Goal: Transaction & Acquisition: Obtain resource

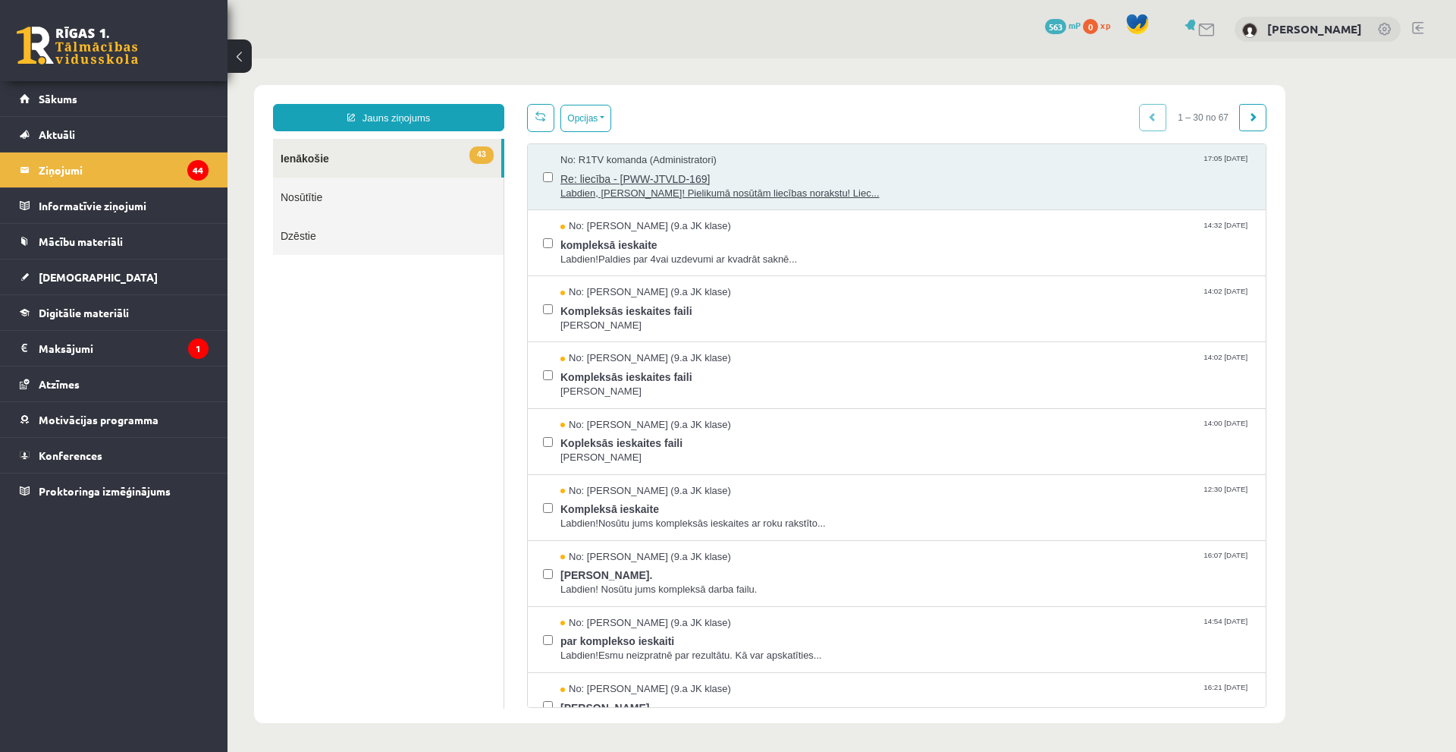
drag, startPoint x: 818, startPoint y: 177, endPoint x: 1064, endPoint y: 177, distance: 245.7
click at [1064, 177] on span "Re: liecība - [PWW-JTVLD-169]" at bounding box center [905, 177] width 690 height 19
click at [83, 140] on link "Aktuāli" at bounding box center [114, 134] width 189 height 35
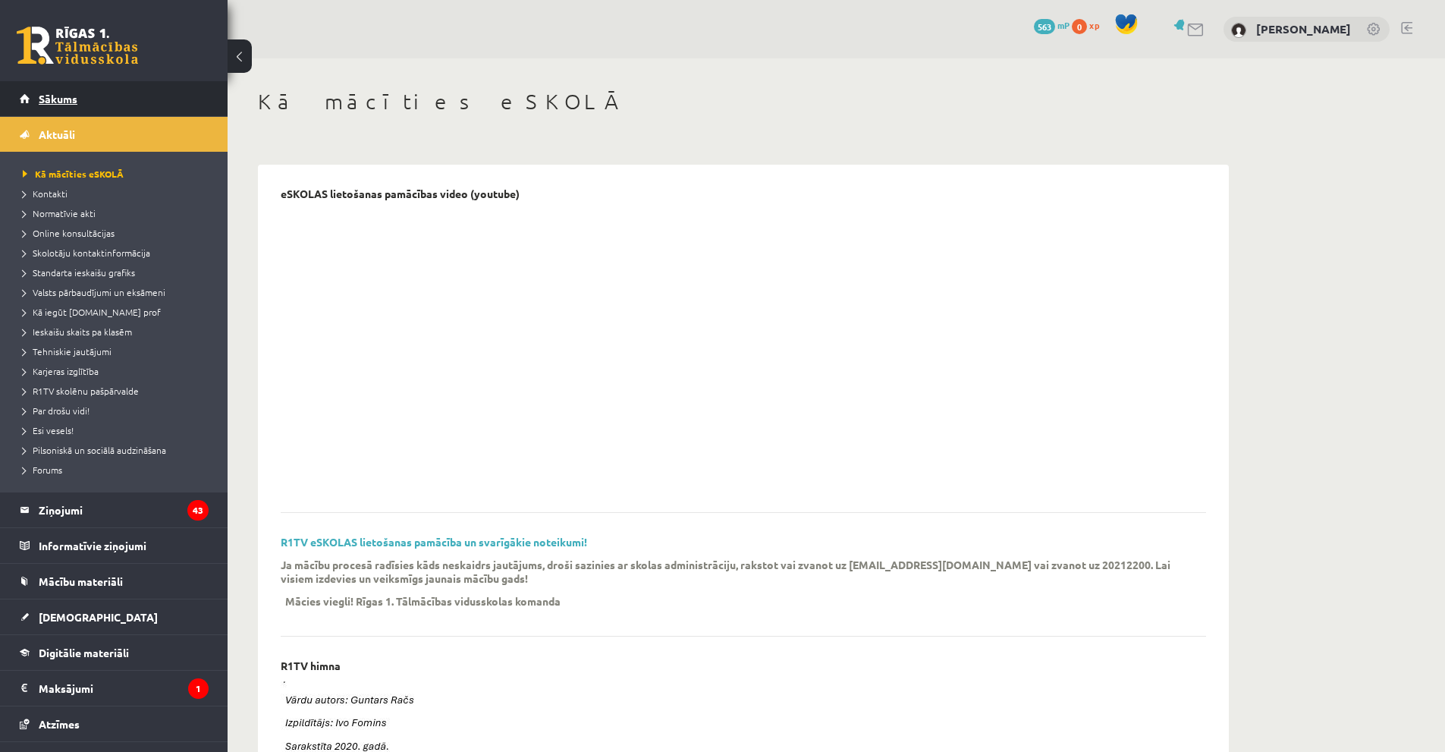
click at [75, 96] on span "Sākums" at bounding box center [58, 99] width 39 height 14
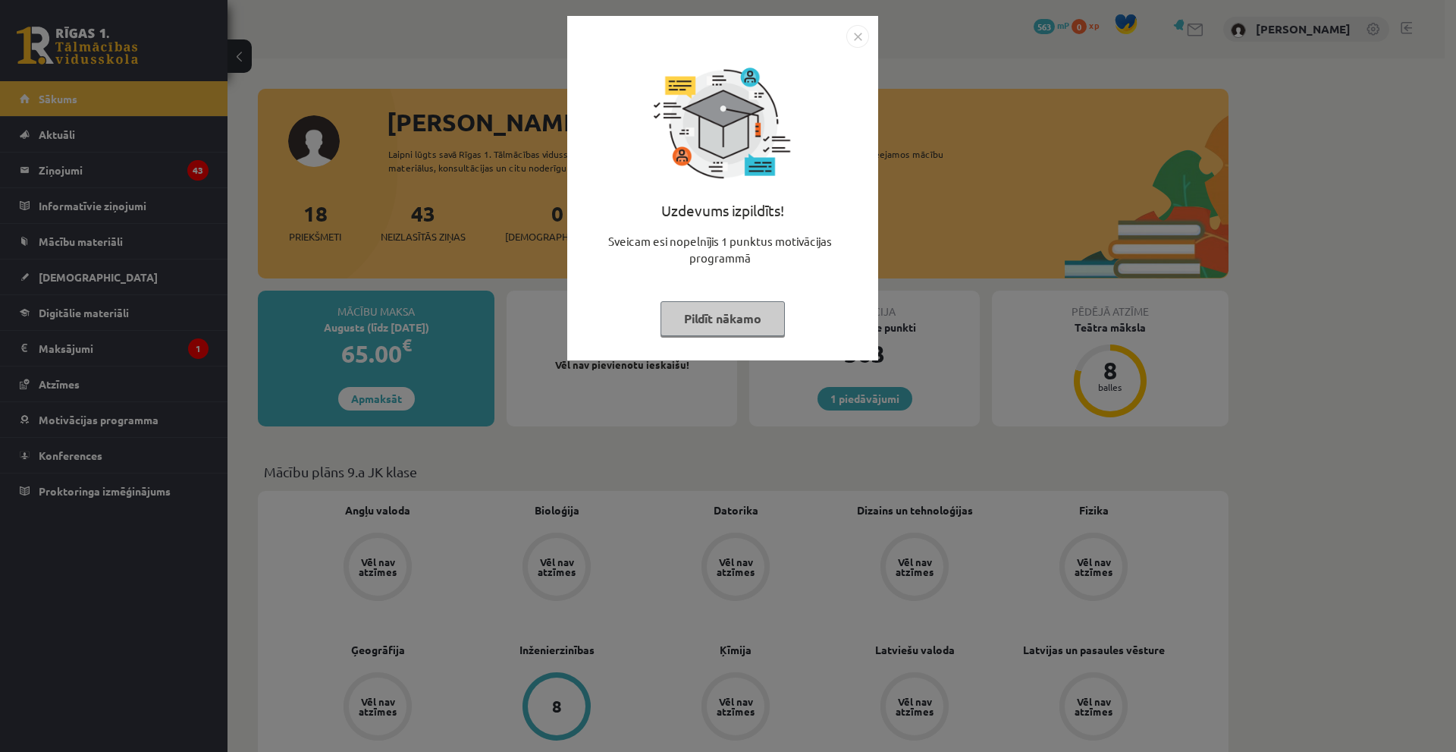
click at [965, 231] on div "Uzdevums izpildīts! Sveicam esi nopelnījis 1 punktus motivācijas programmā Pild…" at bounding box center [728, 376] width 1456 height 752
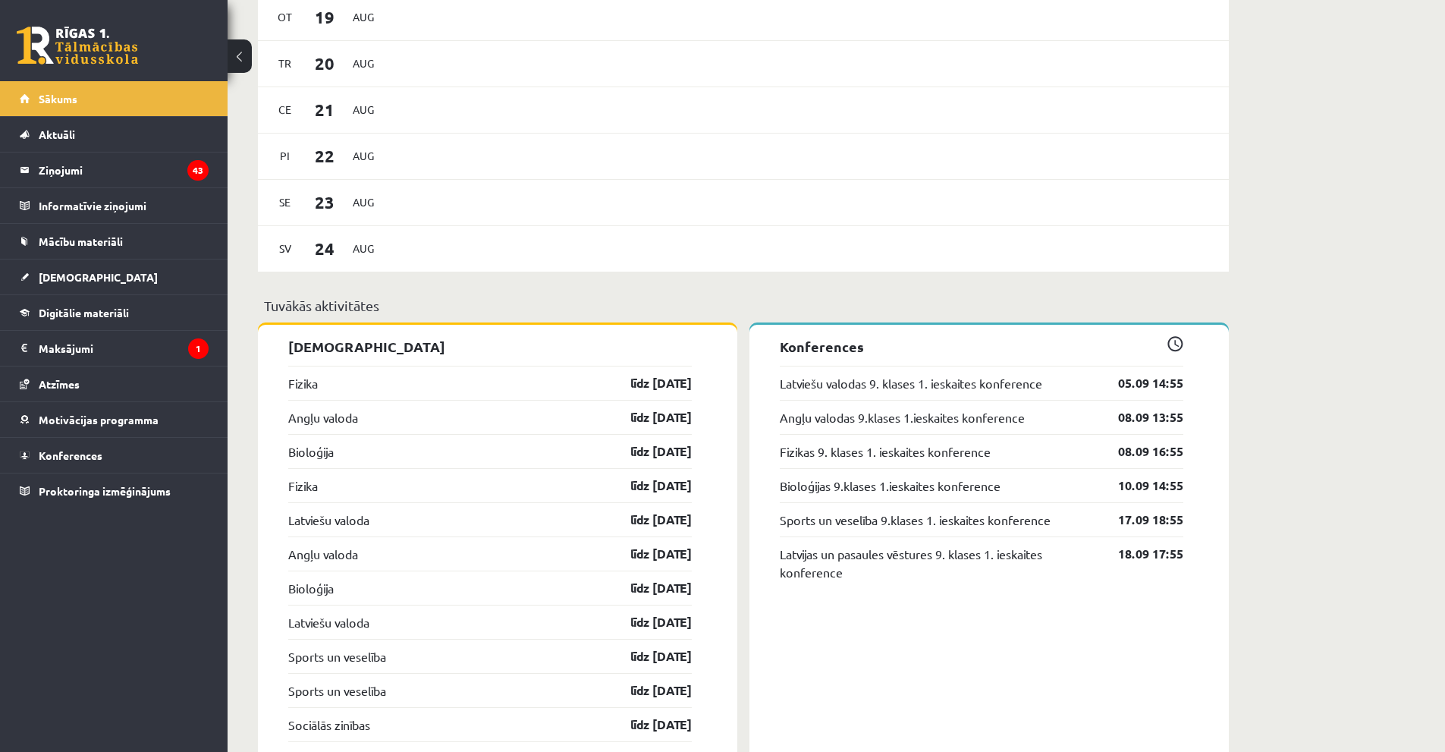
scroll to position [1289, 0]
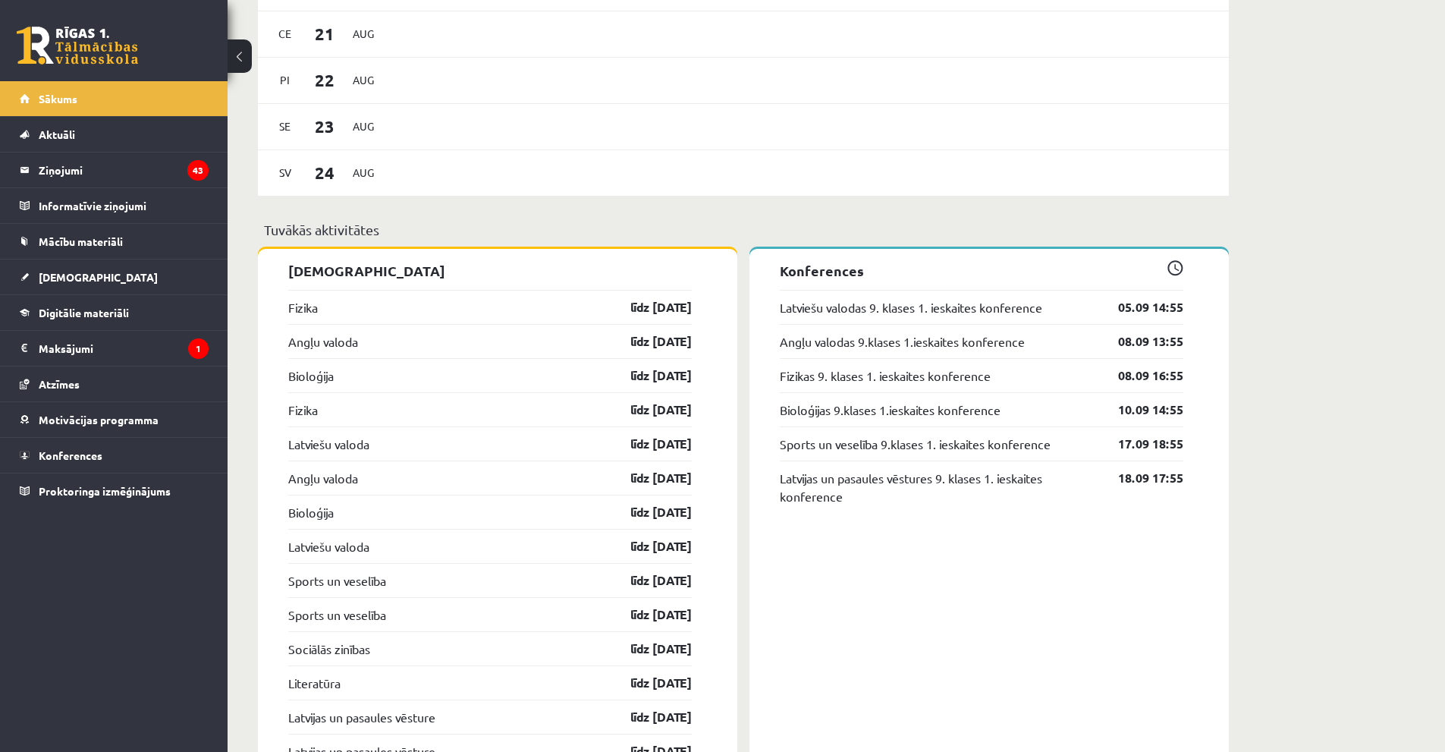
drag, startPoint x: 865, startPoint y: 277, endPoint x: 757, endPoint y: 287, distance: 108.9
click at [924, 307] on link "Latviešu valodas 9. klases 1. ieskaites konference" at bounding box center [911, 307] width 262 height 18
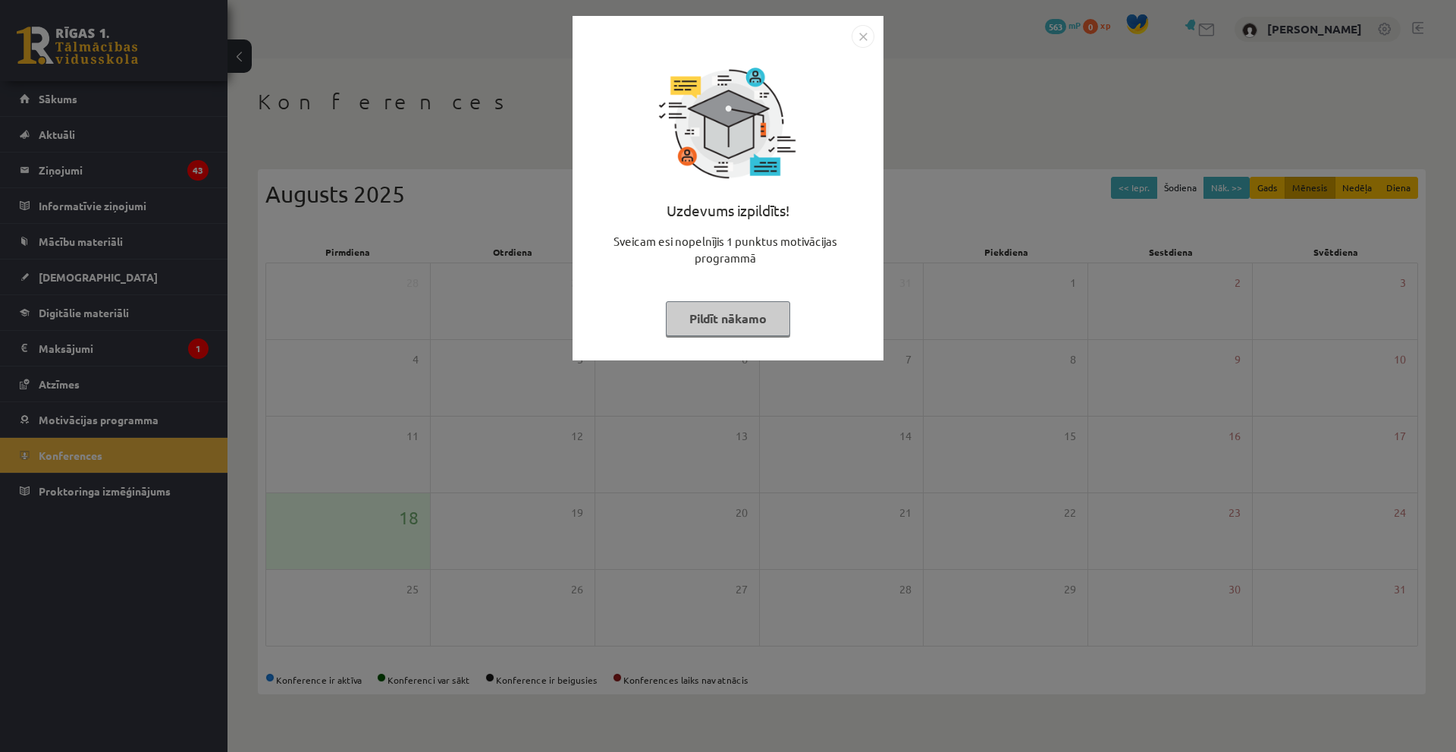
click at [873, 178] on div "Uzdevums izpildīts! Sveicam esi nopelnījis 1 punktus motivācijas programmā Pild…" at bounding box center [728, 199] width 293 height 303
click at [864, 25] on img "Close" at bounding box center [863, 36] width 23 height 23
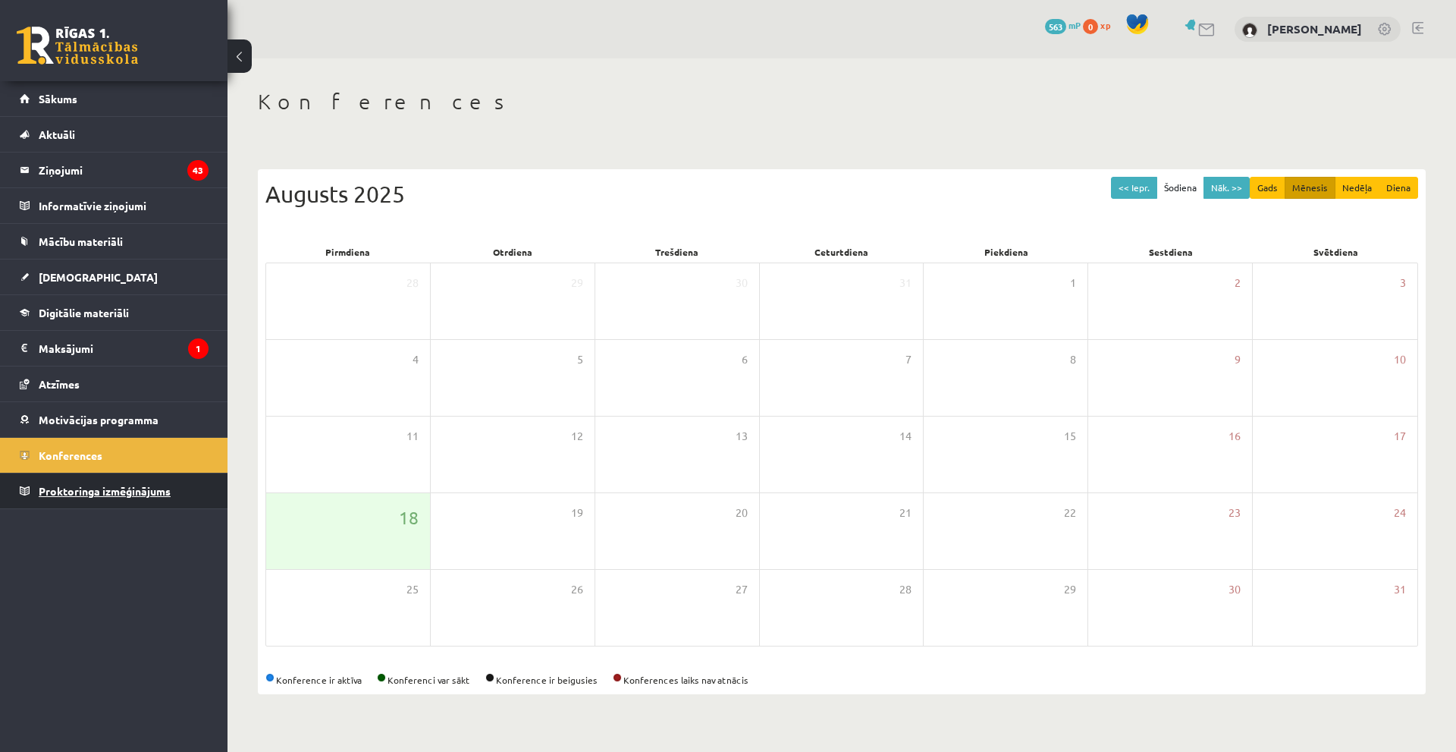
click at [105, 488] on span "Proktoringa izmēģinājums" at bounding box center [105, 491] width 132 height 14
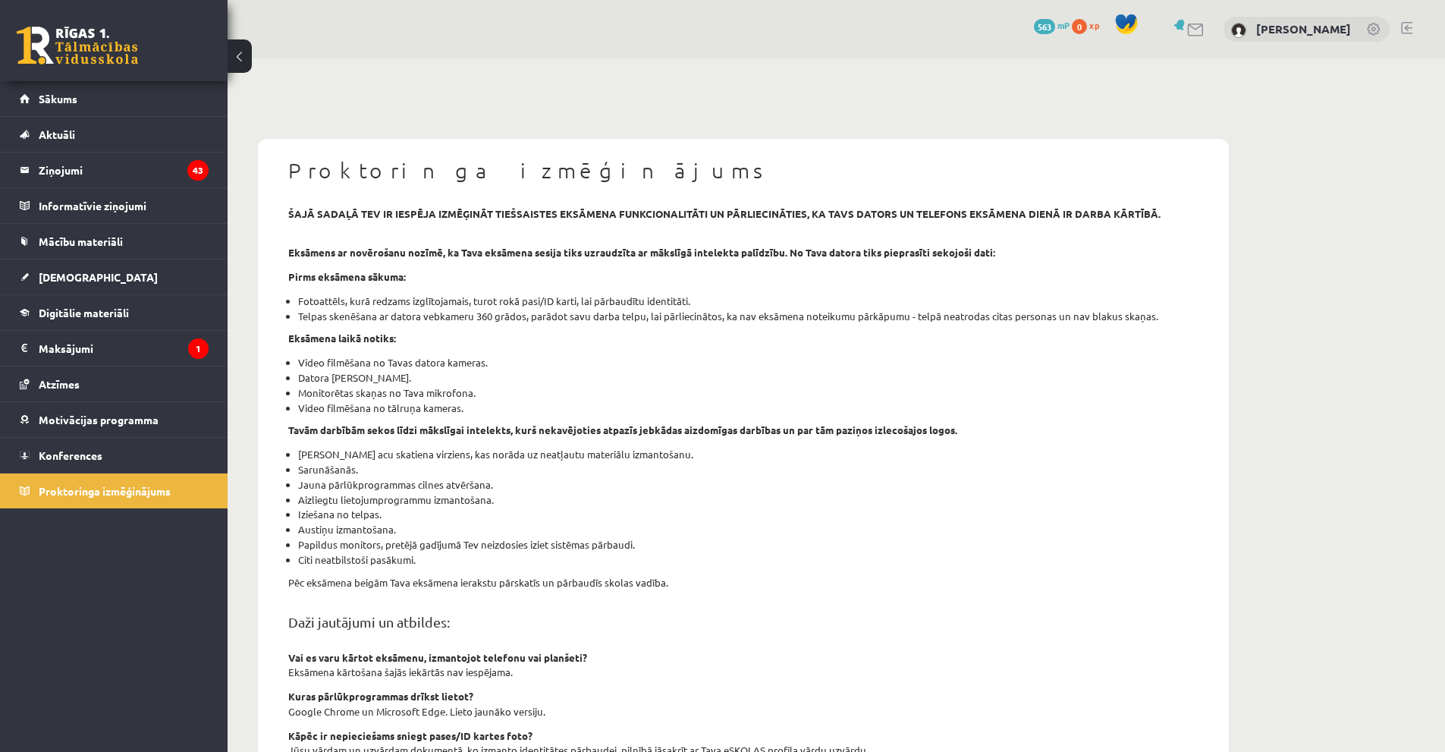
scroll to position [296, 0]
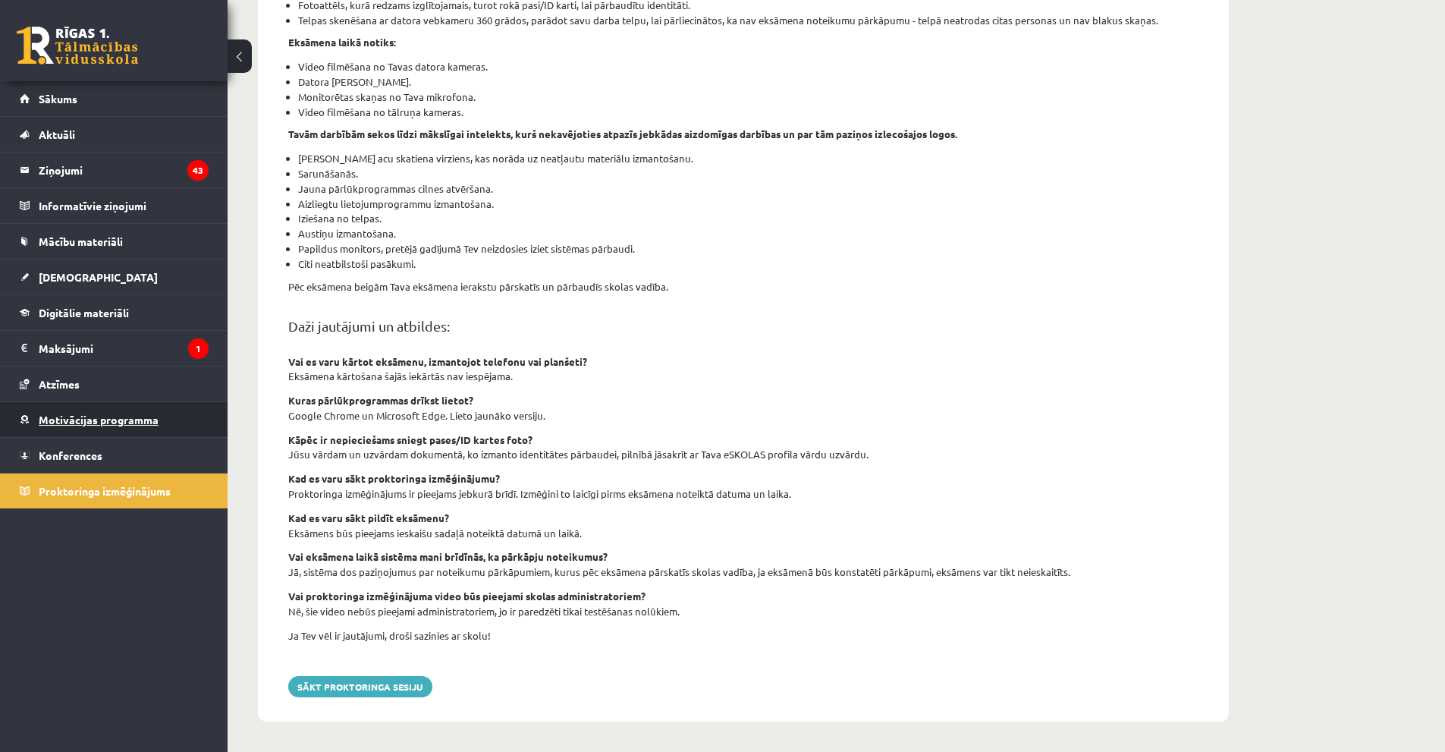
click at [97, 420] on span "Motivācijas programma" at bounding box center [99, 420] width 120 height 14
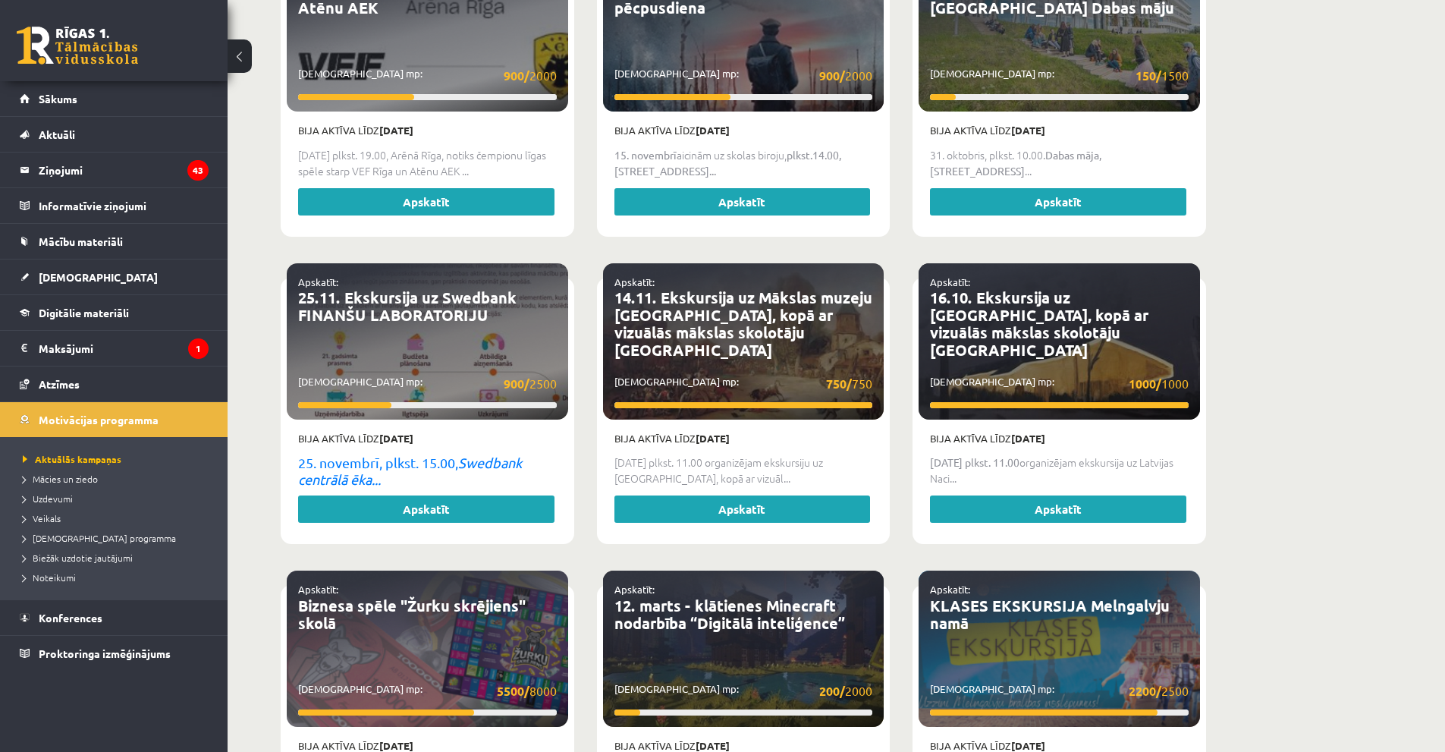
scroll to position [1813, 0]
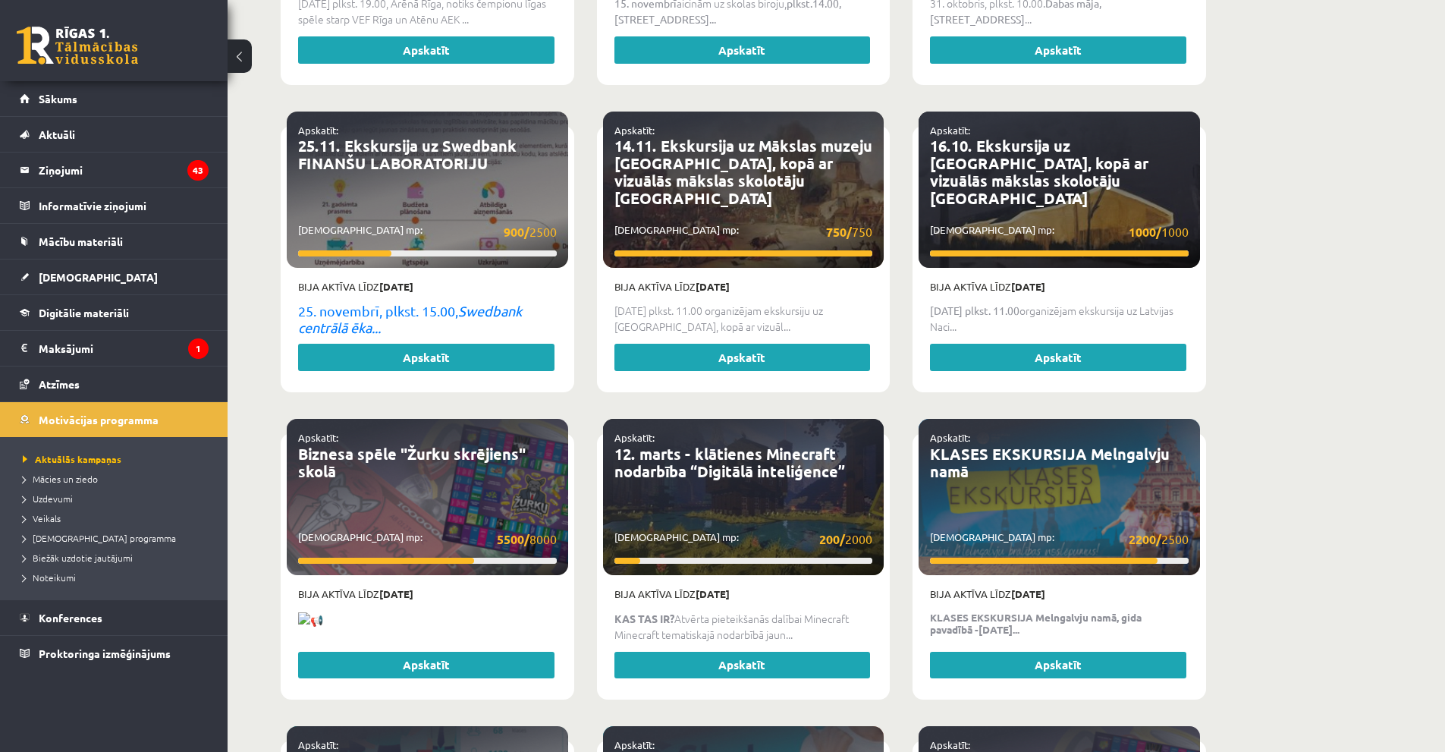
drag, startPoint x: 51, startPoint y: 507, endPoint x: 51, endPoint y: 525, distance: 17.4
click at [51, 510] on ul "Aktuālās kampaņas Mācies un ziedo Uzdevumi Veikals Ieteikumu programma Biežāk u…" at bounding box center [114, 518] width 228 height 162
click at [52, 525] on li "Veikals" at bounding box center [118, 518] width 190 height 20
click at [54, 519] on span "Veikals" at bounding box center [45, 518] width 45 height 12
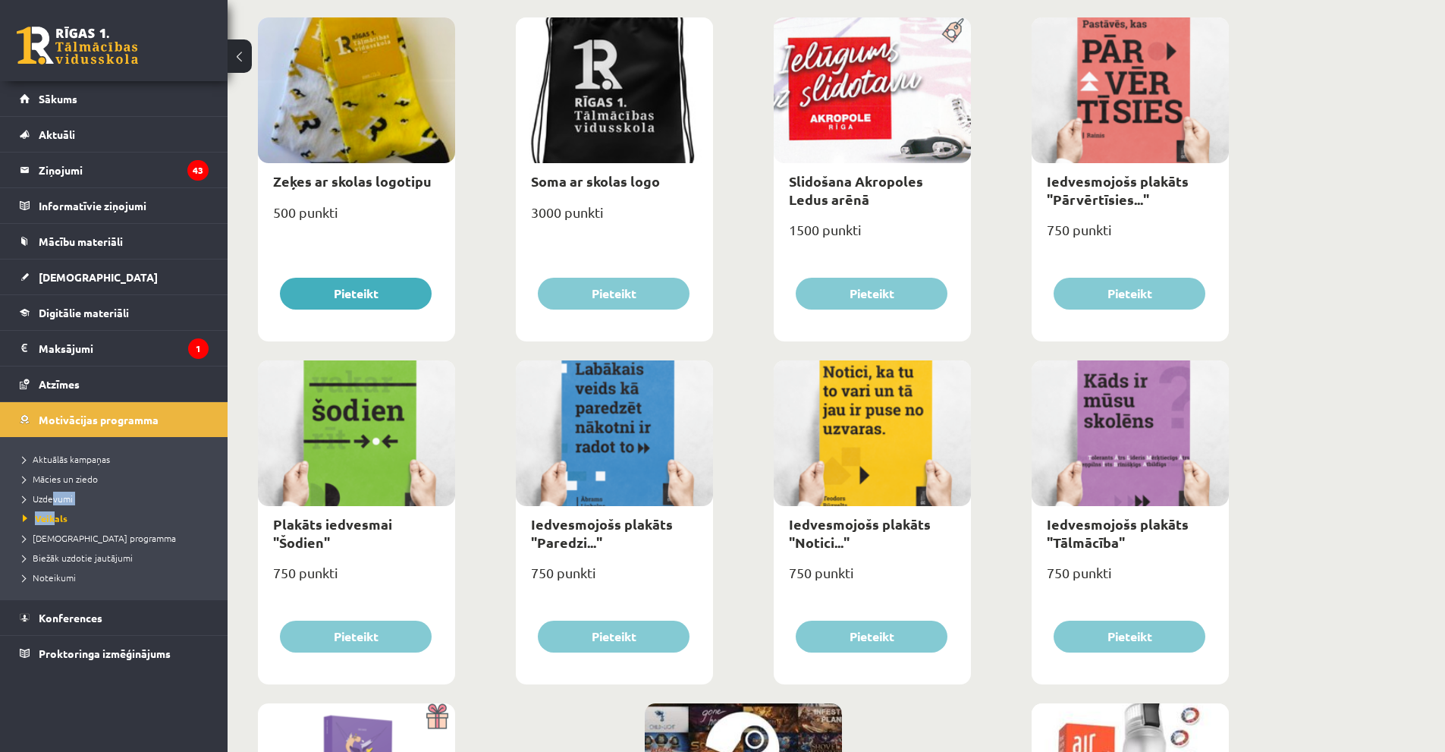
scroll to position [1578, 0]
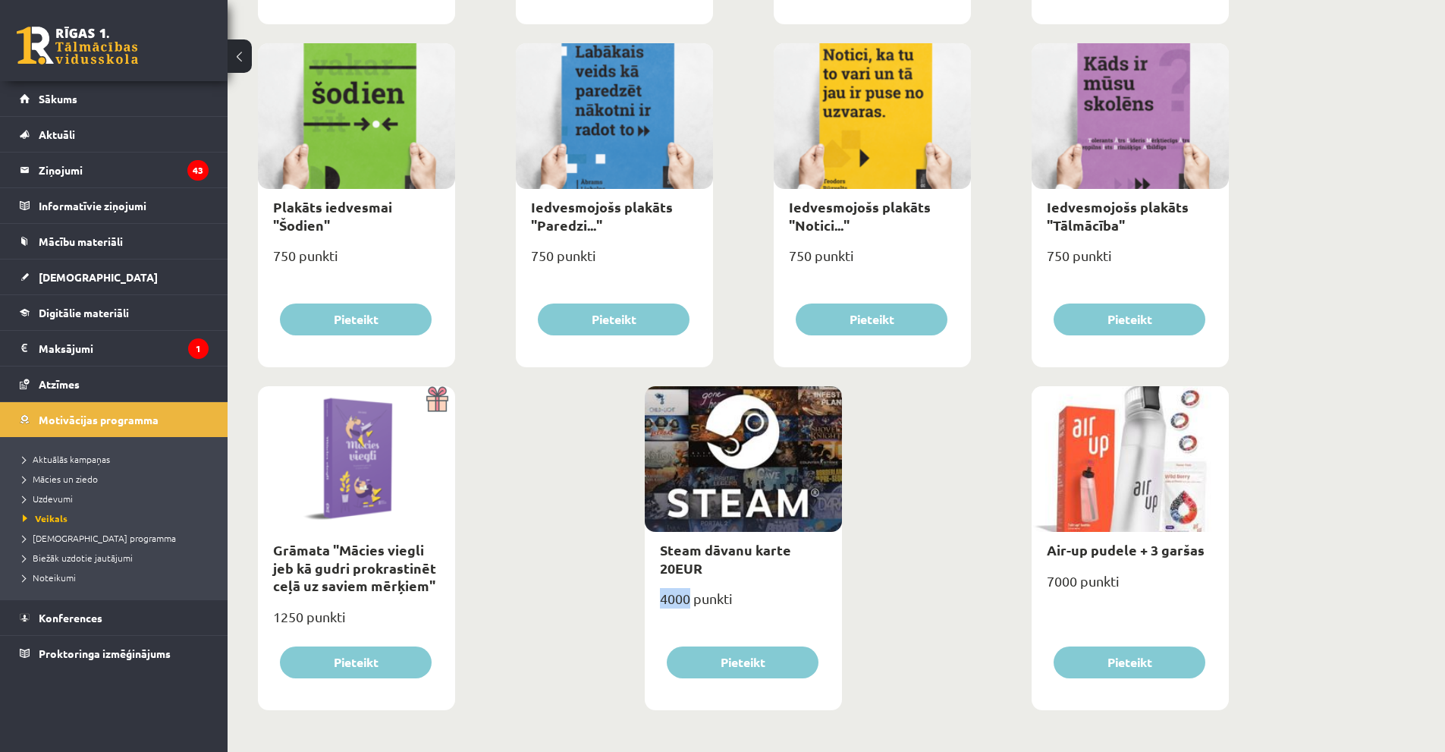
drag, startPoint x: 657, startPoint y: 601, endPoint x: 689, endPoint y: 604, distance: 31.9
click at [689, 604] on div "4000 punkti" at bounding box center [743, 604] width 197 height 38
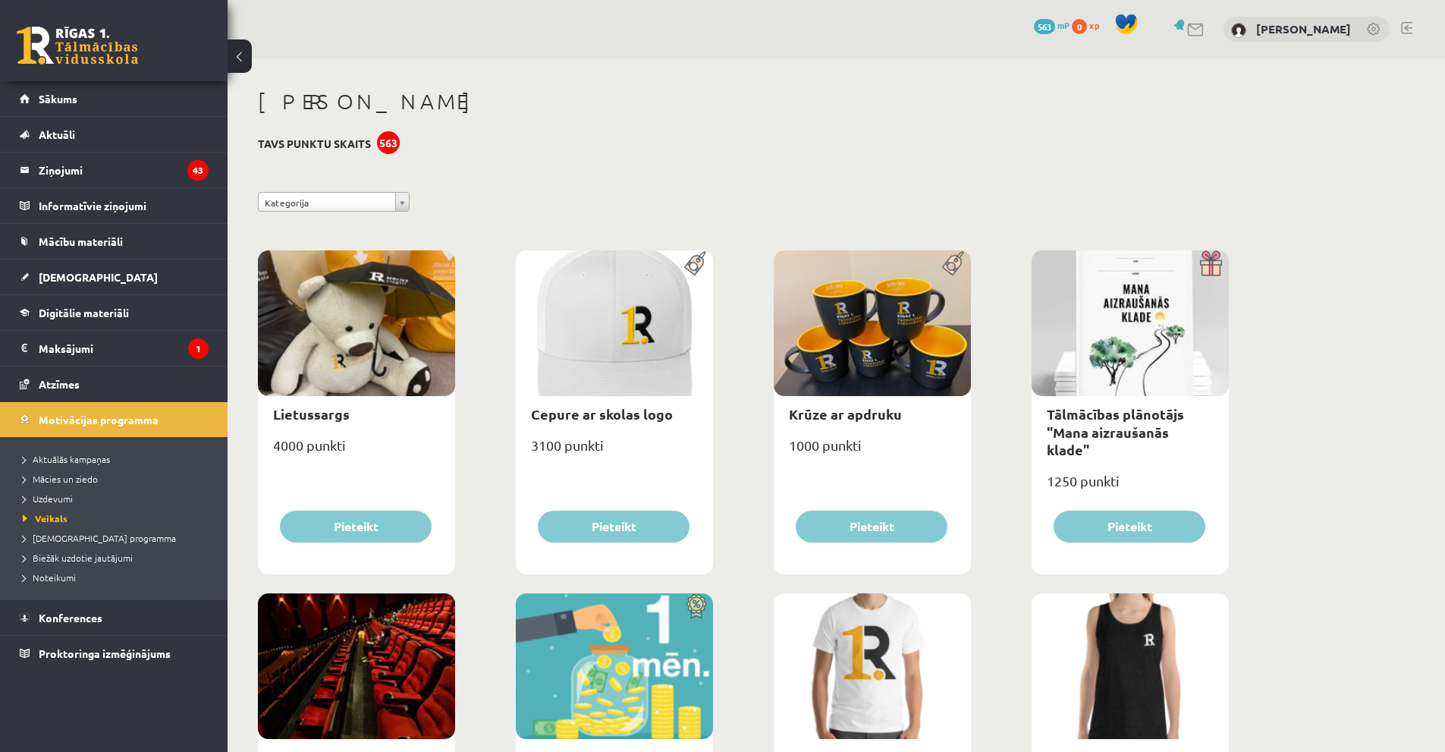
scroll to position [303, 0]
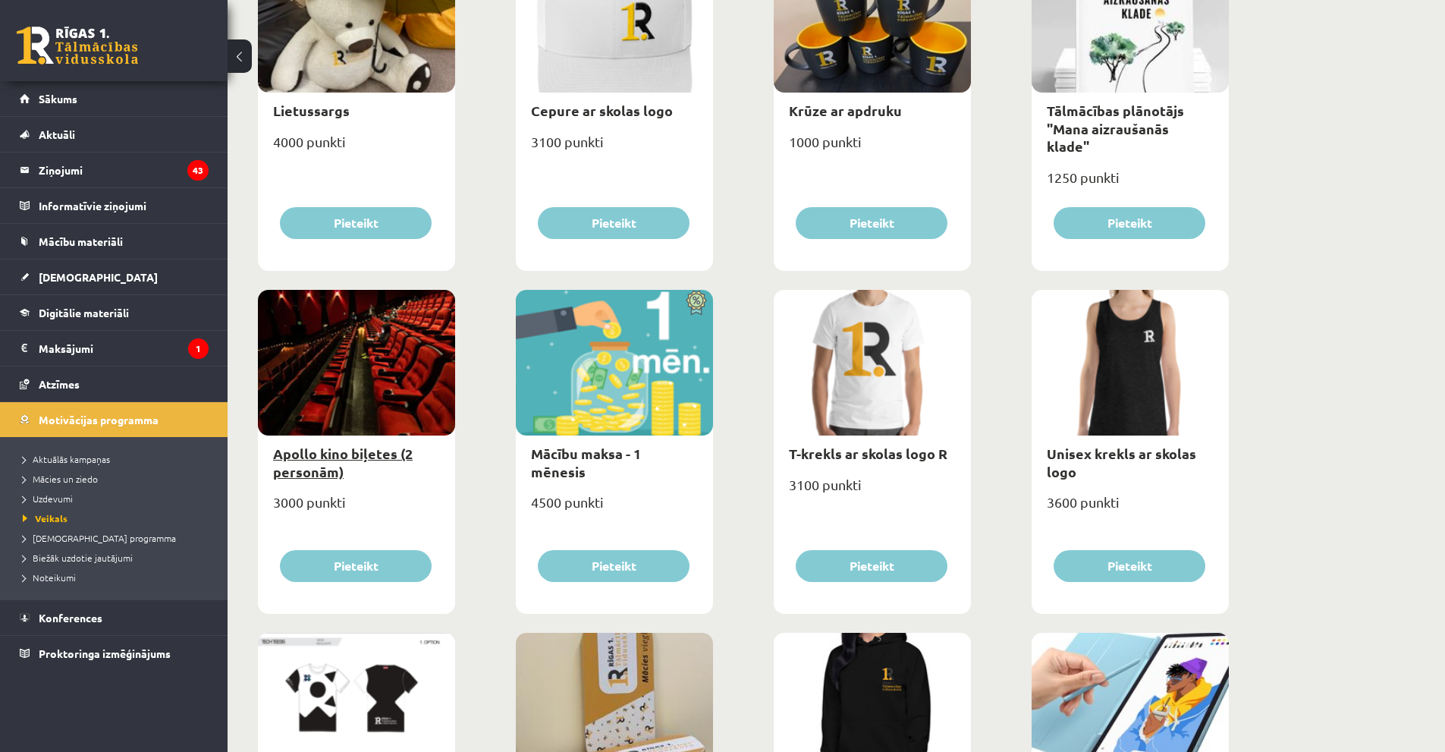
click at [334, 456] on link "Apollo kino biļetes (2 personām)" at bounding box center [343, 461] width 140 height 35
type input "*"
select select "**********"
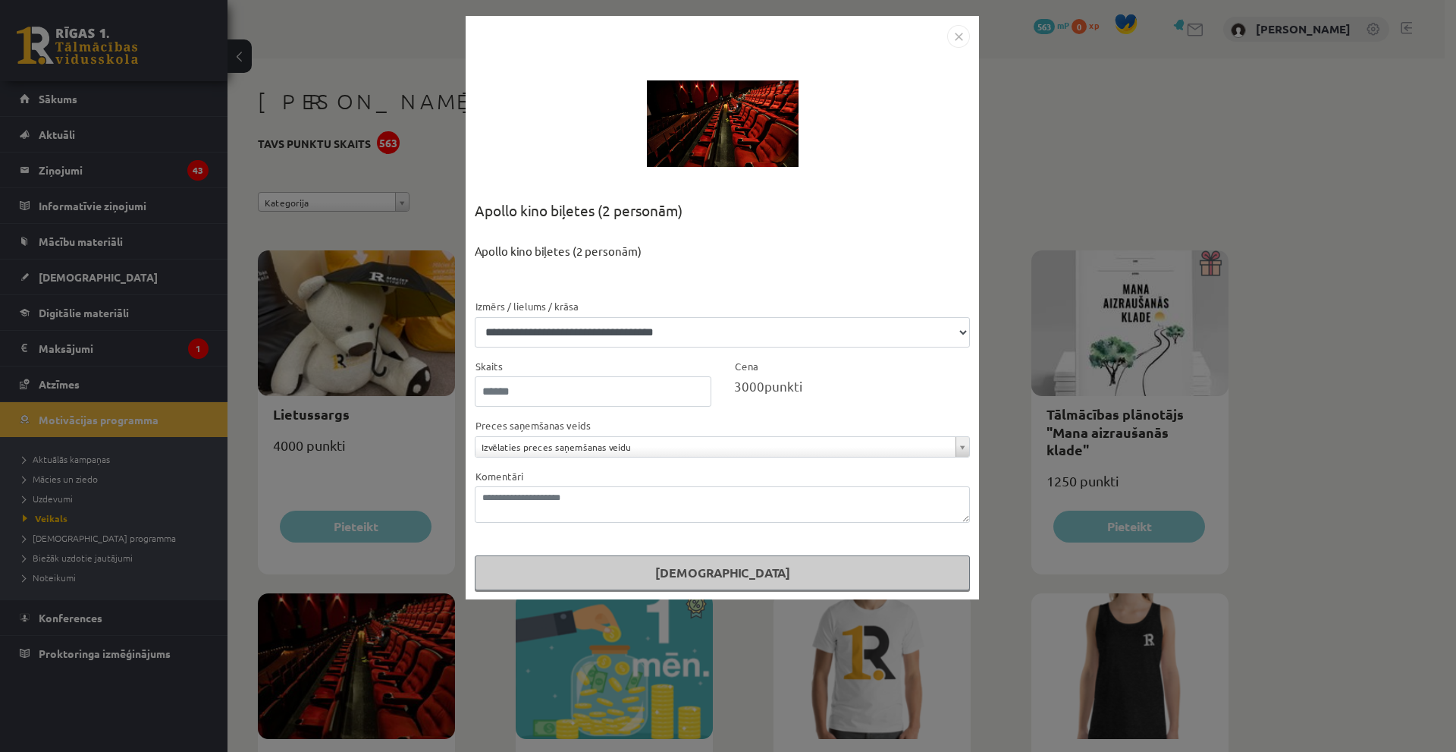
click at [422, 469] on div "**********" at bounding box center [728, 376] width 1456 height 752
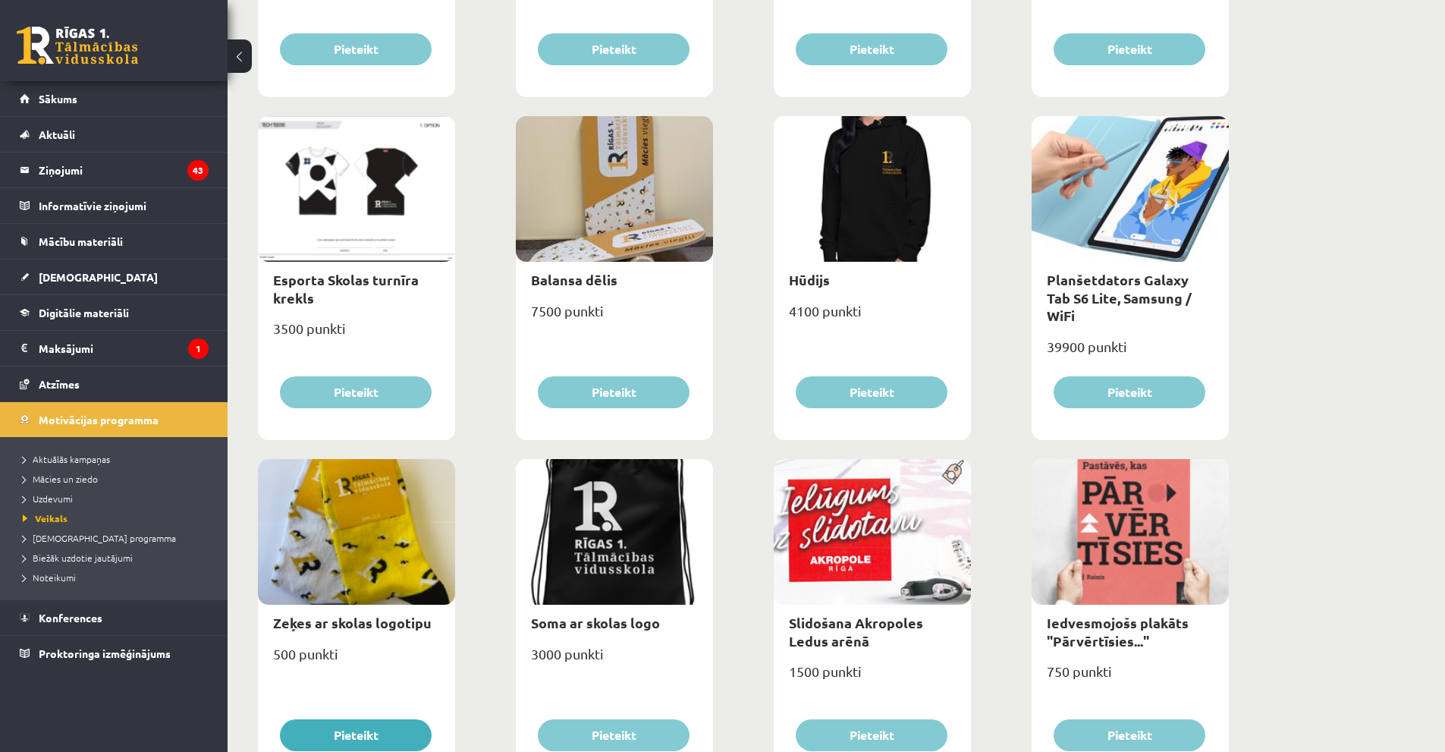
scroll to position [592, 0]
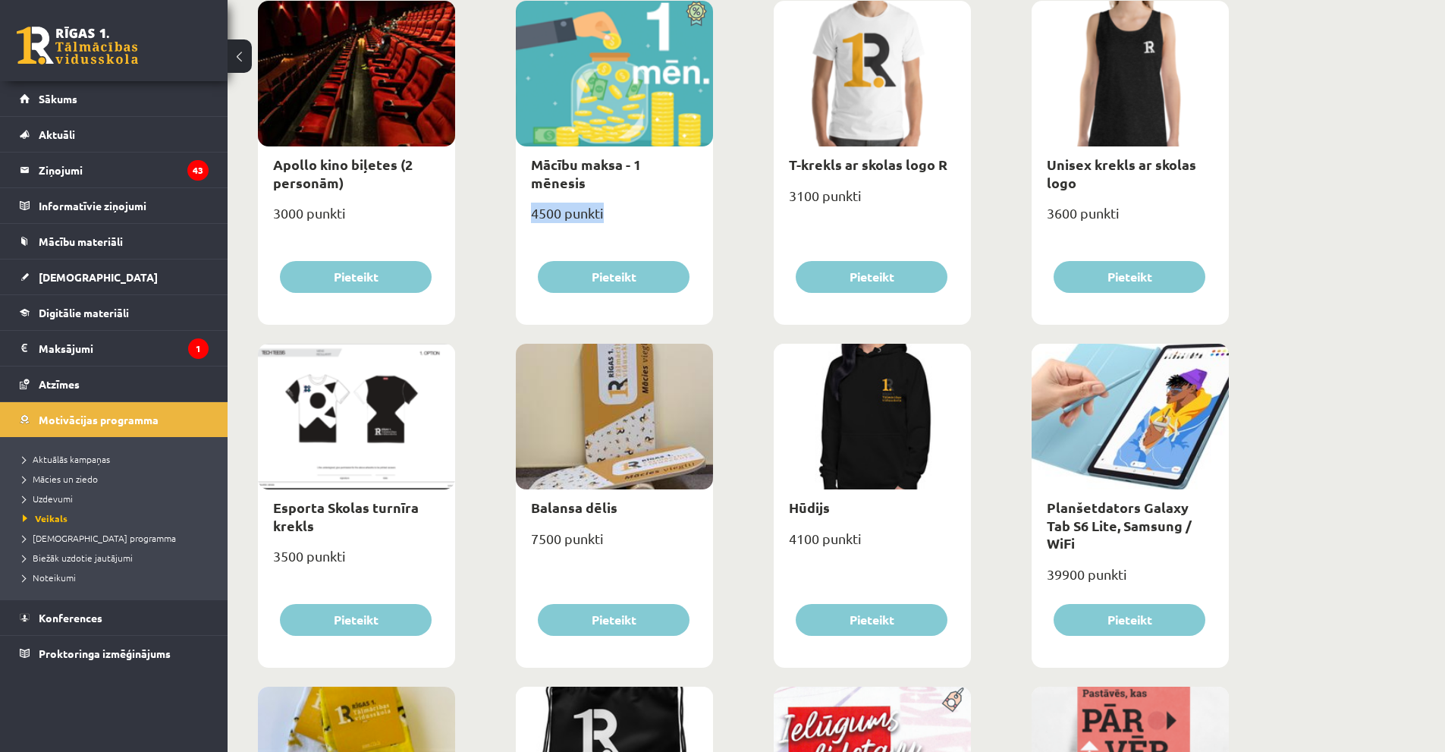
drag, startPoint x: 532, startPoint y: 195, endPoint x: 654, endPoint y: 204, distance: 123.2
click at [654, 203] on div "4500 punkti" at bounding box center [614, 219] width 197 height 38
click at [658, 208] on div "4500 punkti" at bounding box center [614, 219] width 197 height 38
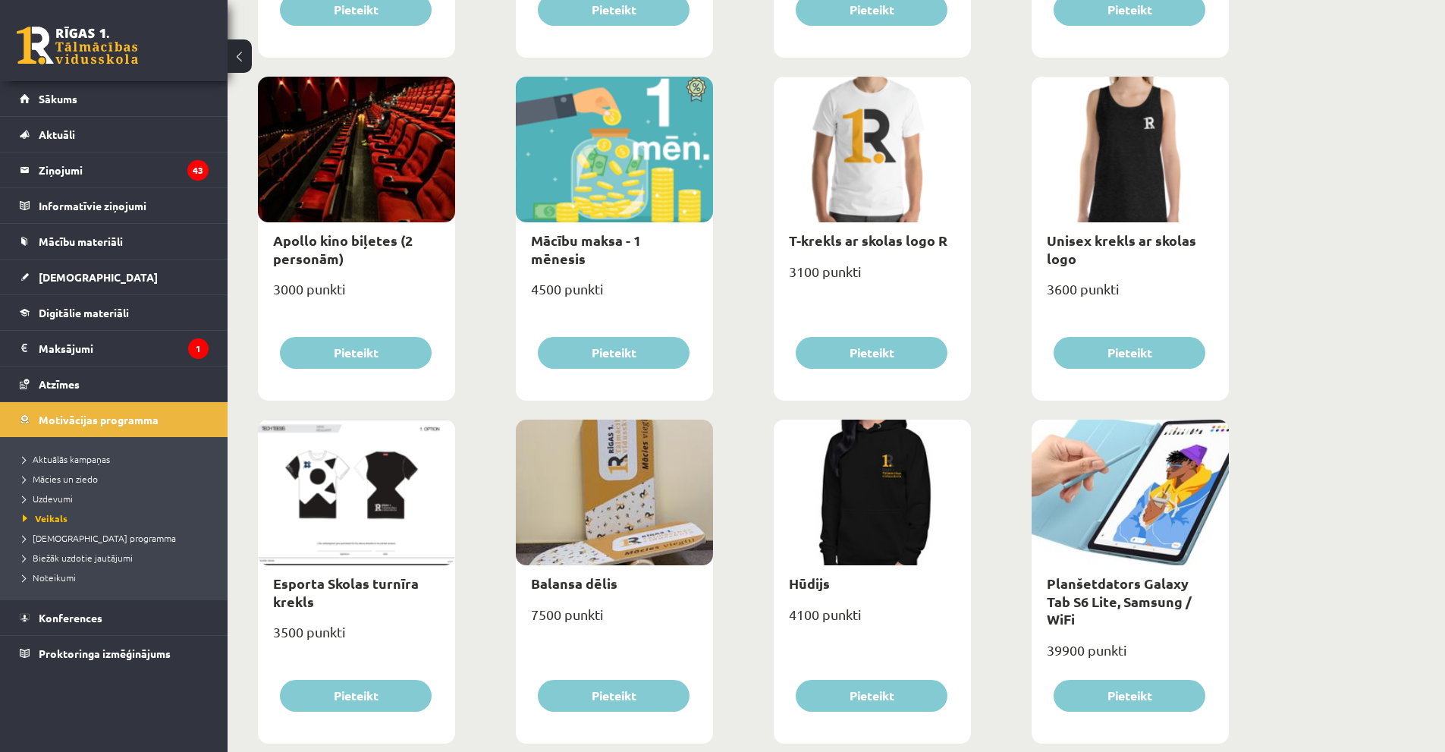
scroll to position [668, 0]
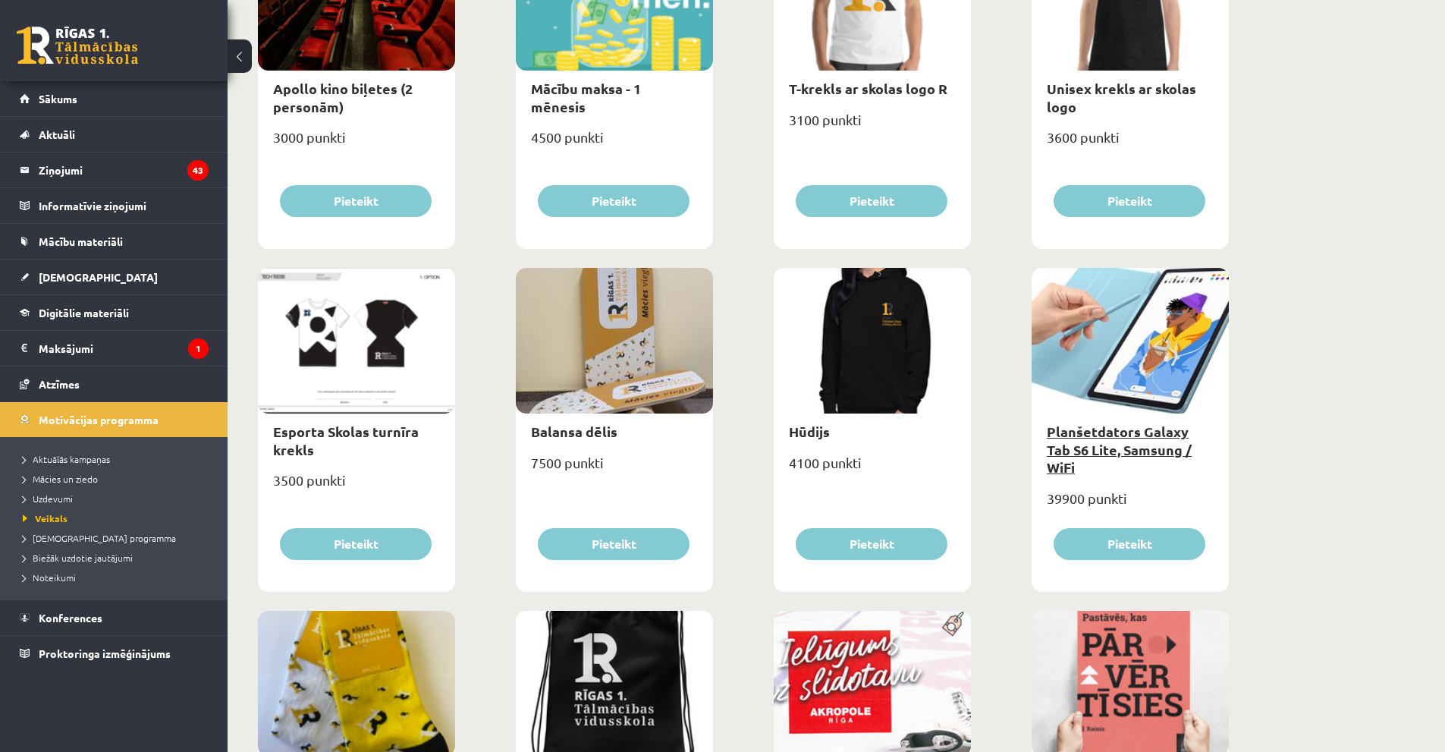
click at [1127, 454] on link "Planšetdators Galaxy Tab S6 Lite, Samsung / WiFi" at bounding box center [1119, 448] width 145 height 53
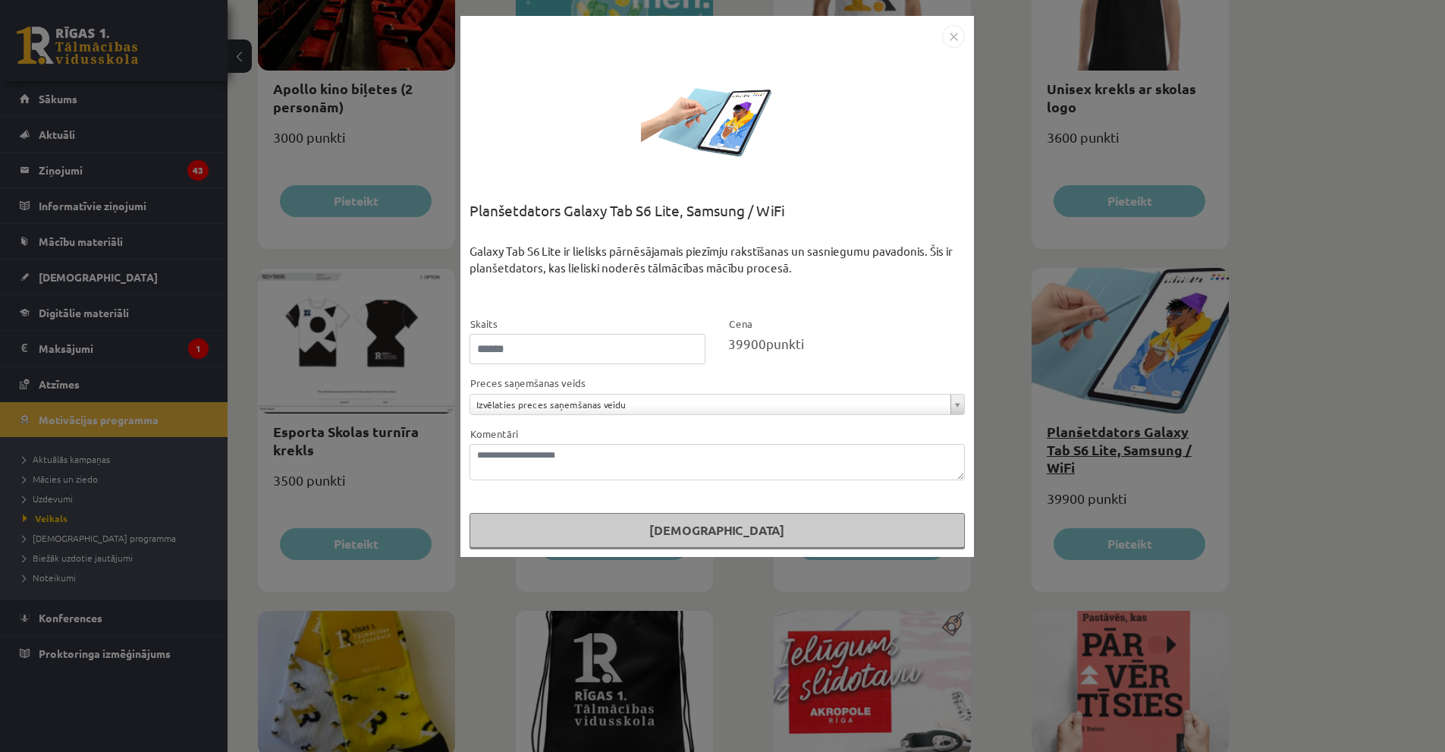
scroll to position [0, 0]
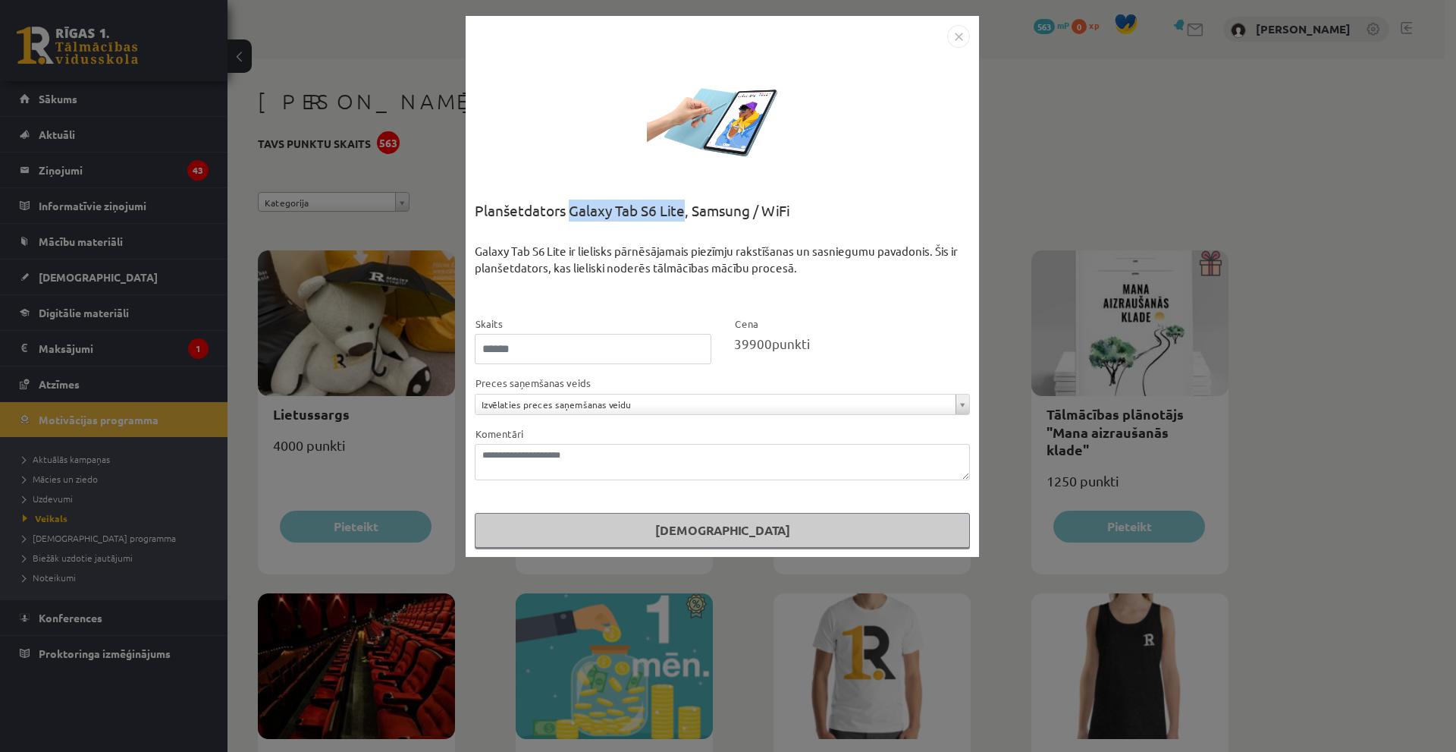
drag, startPoint x: 572, startPoint y: 209, endPoint x: 686, endPoint y: 217, distance: 114.1
click at [686, 217] on div "Planšetdators Galaxy Tab S6 Lite, Samsung / WiFi" at bounding box center [722, 220] width 495 height 43
copy div "Galaxy Tab S6 Lite"
click at [712, 257] on div "Galaxy Tab S6 Lite ir lielisks pārnēsājamais piezīmju rakstīšanas un sasniegumu…" at bounding box center [722, 279] width 495 height 72
click at [1059, 67] on div "**********" at bounding box center [728, 376] width 1456 height 752
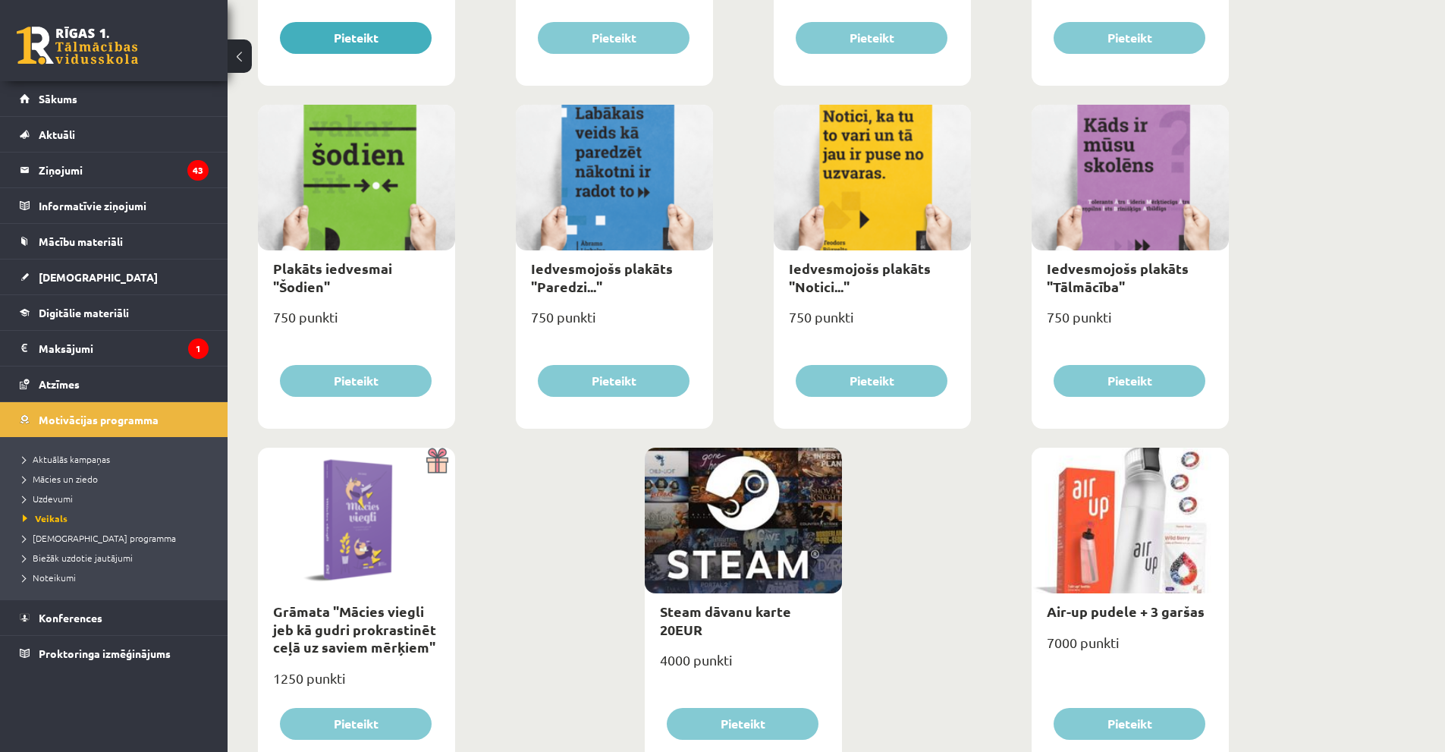
scroll to position [1578, 0]
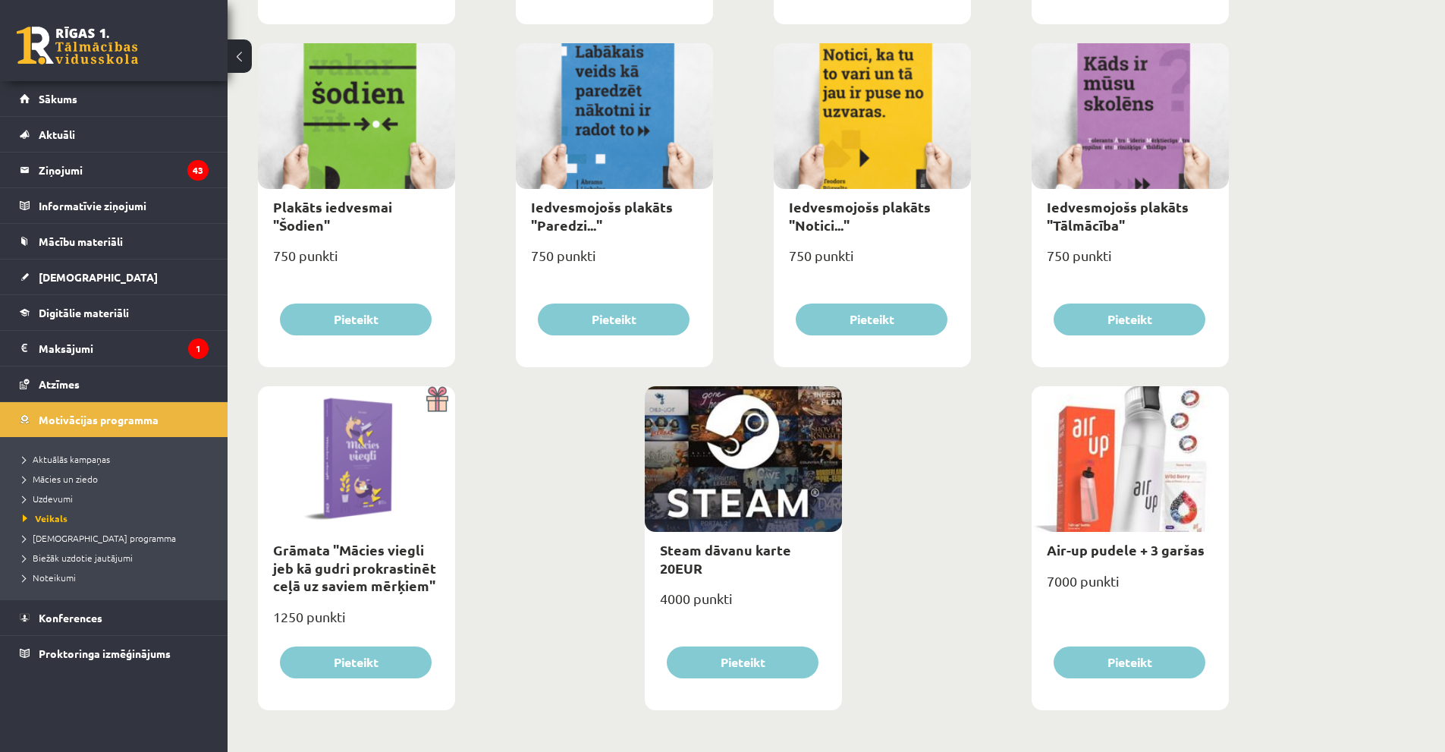
click at [1144, 467] on div at bounding box center [1129, 459] width 197 height 146
click at [1100, 541] on link "Air-up pudele + 3 garšas" at bounding box center [1126, 549] width 158 height 17
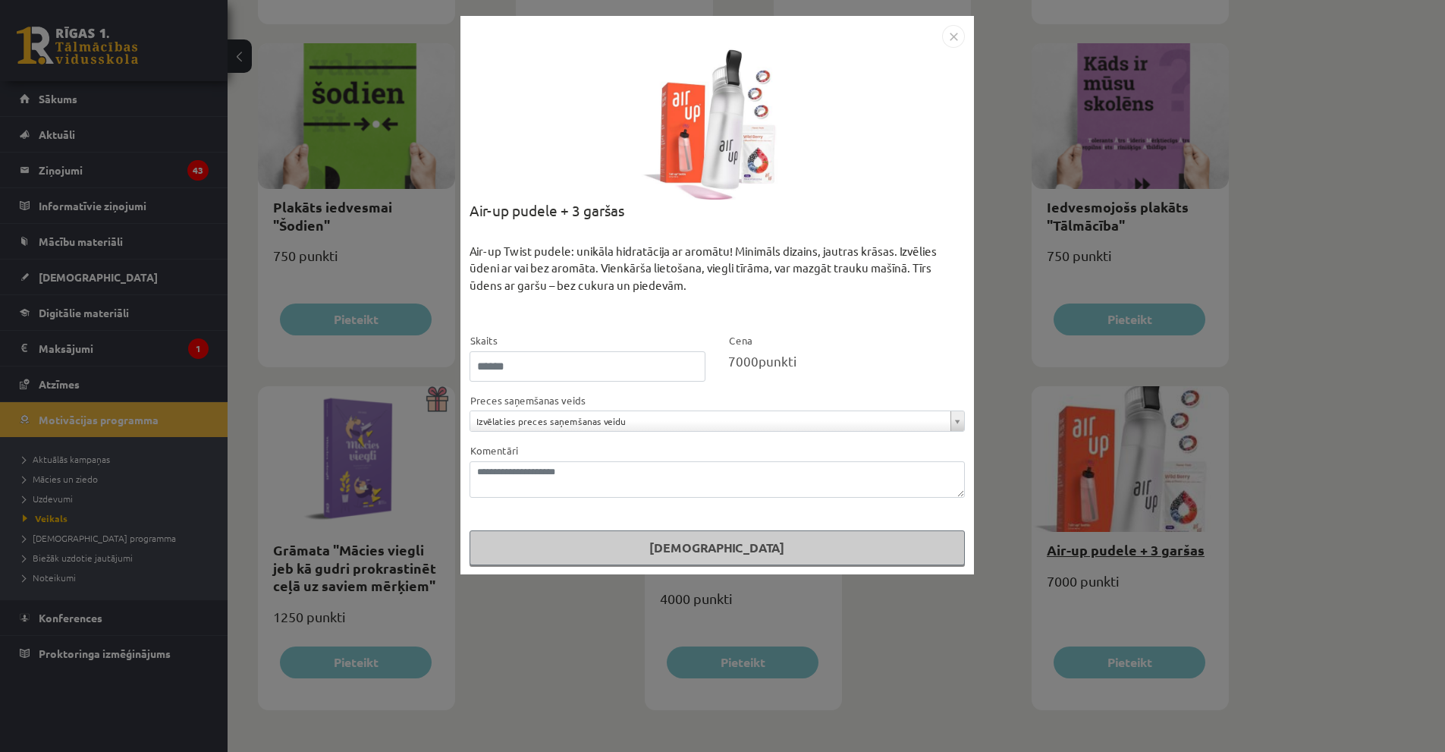
scroll to position [0, 0]
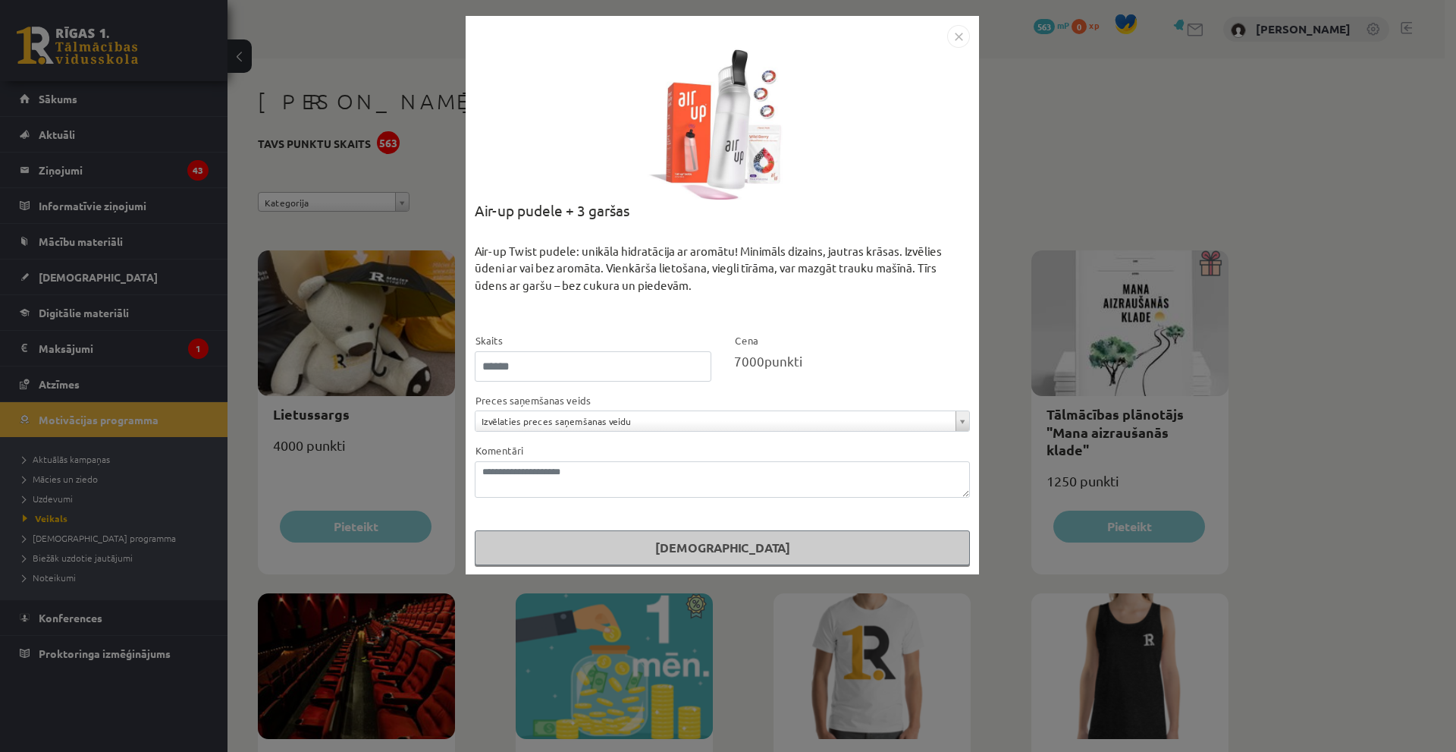
click at [959, 33] on img "Close" at bounding box center [958, 36] width 23 height 23
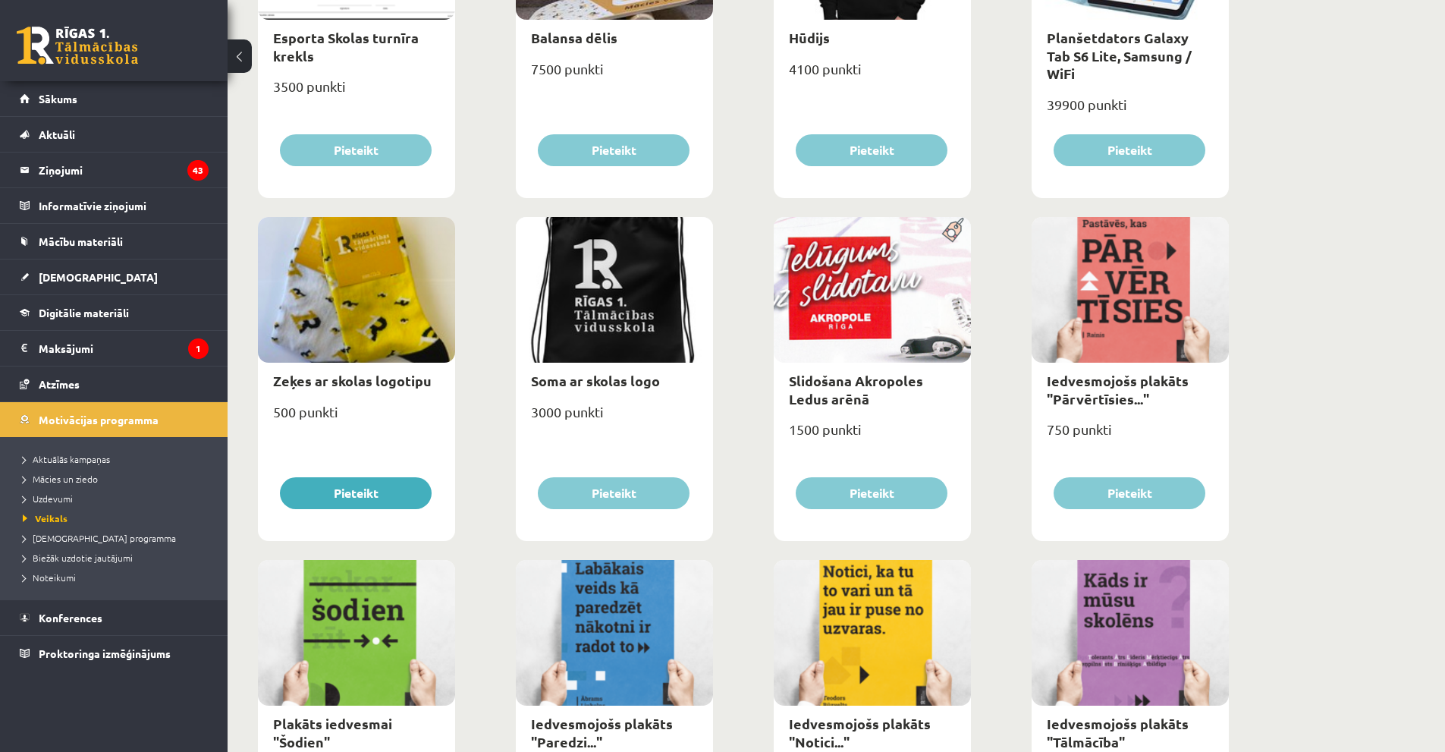
scroll to position [1578, 0]
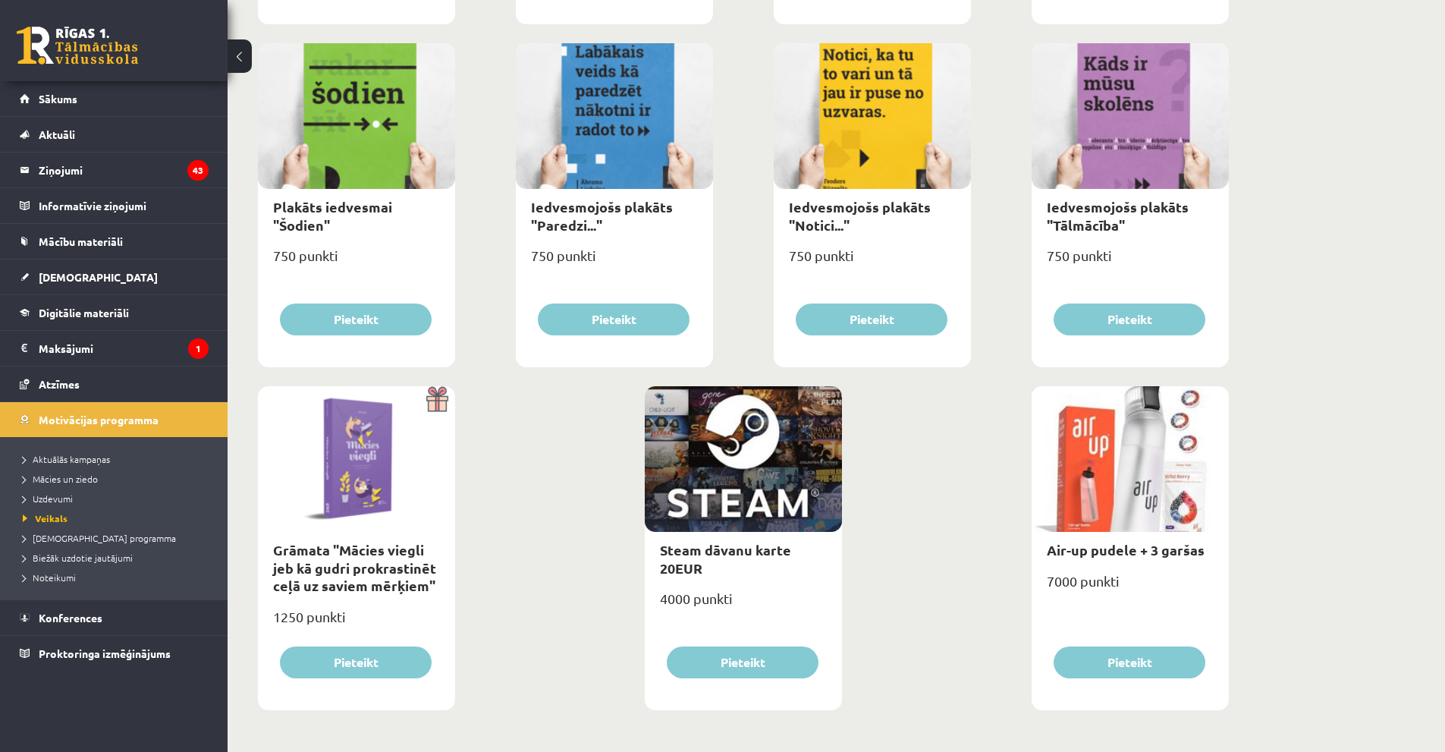
click at [1036, 544] on div "Air-up pudele + 3 garšas" at bounding box center [1129, 550] width 197 height 36
click at [1059, 542] on link "Air-up pudele + 3 garšas" at bounding box center [1126, 549] width 158 height 17
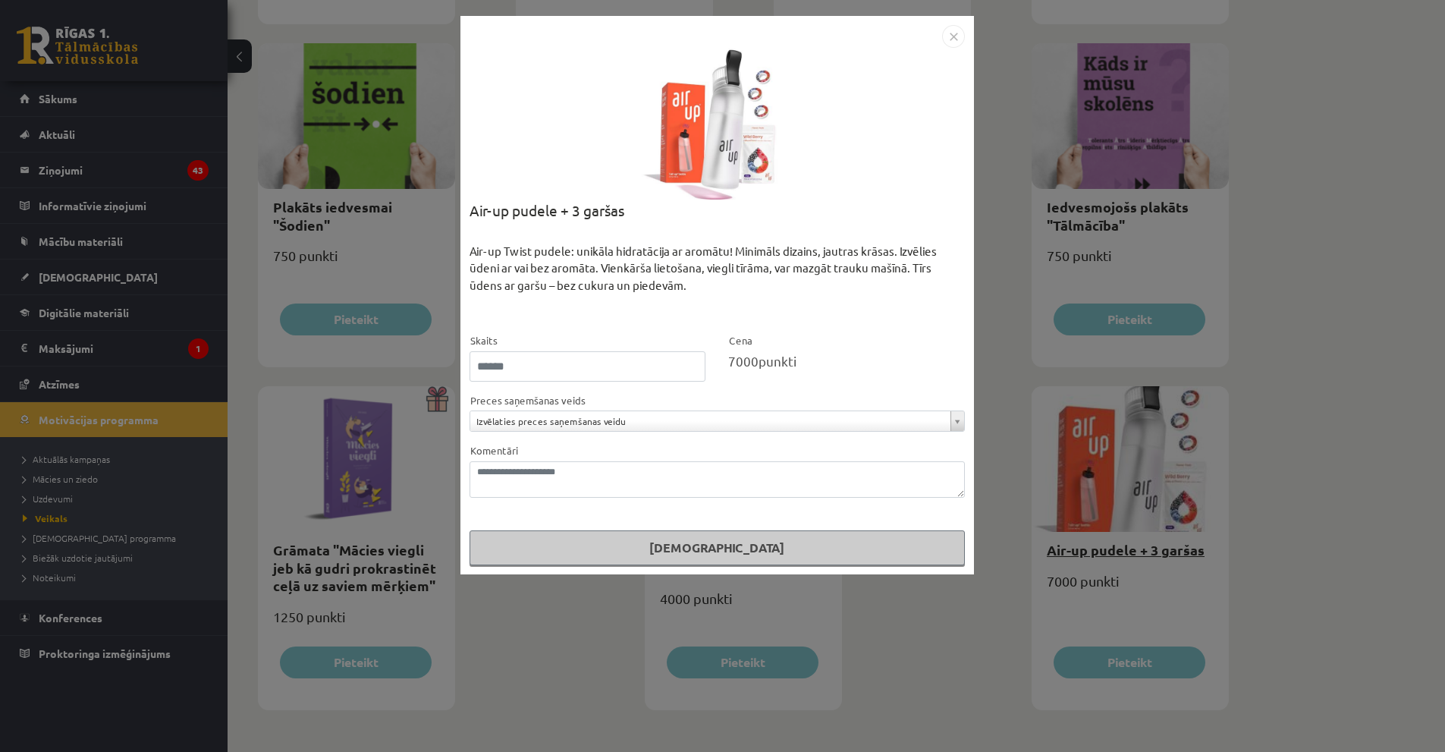
scroll to position [0, 0]
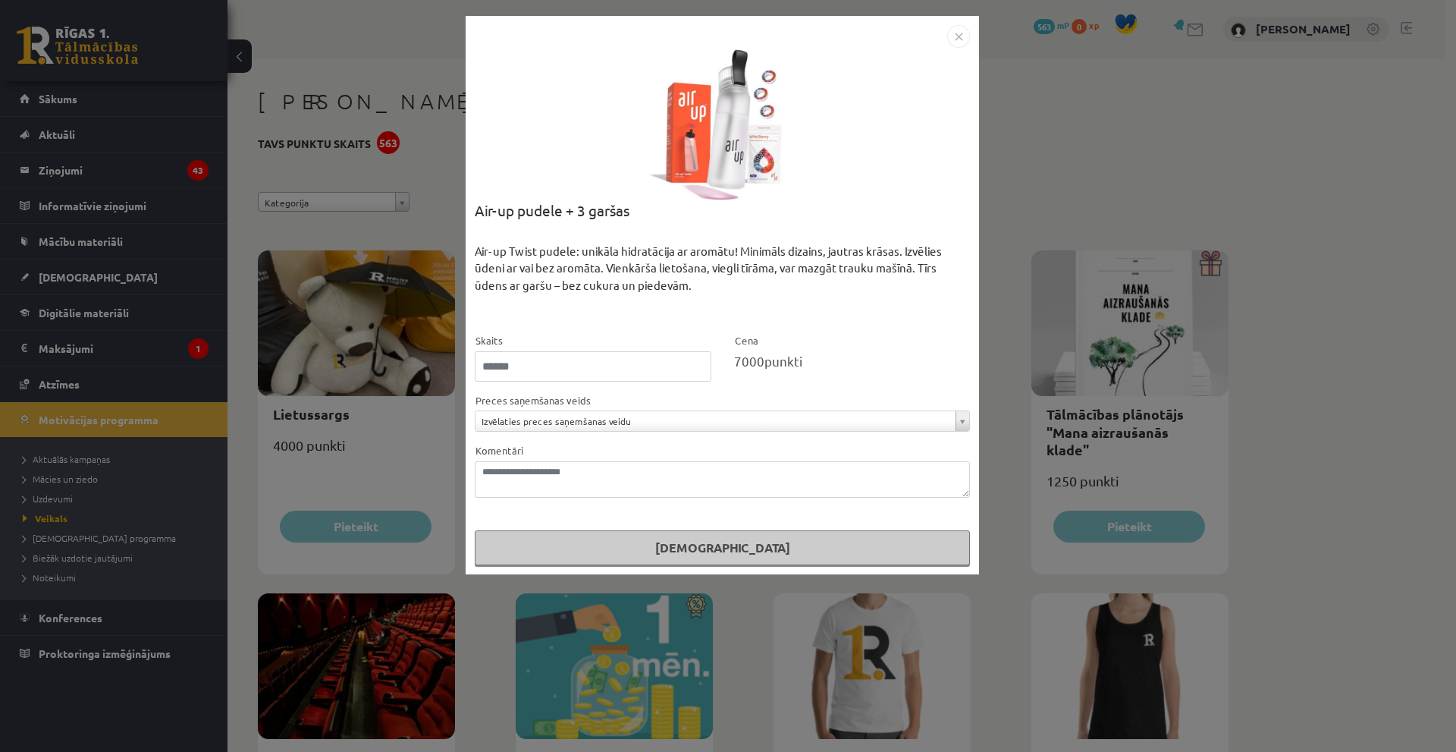
click at [710, 400] on div "**********" at bounding box center [722, 411] width 495 height 41
click at [962, 38] on img "Close" at bounding box center [958, 36] width 23 height 23
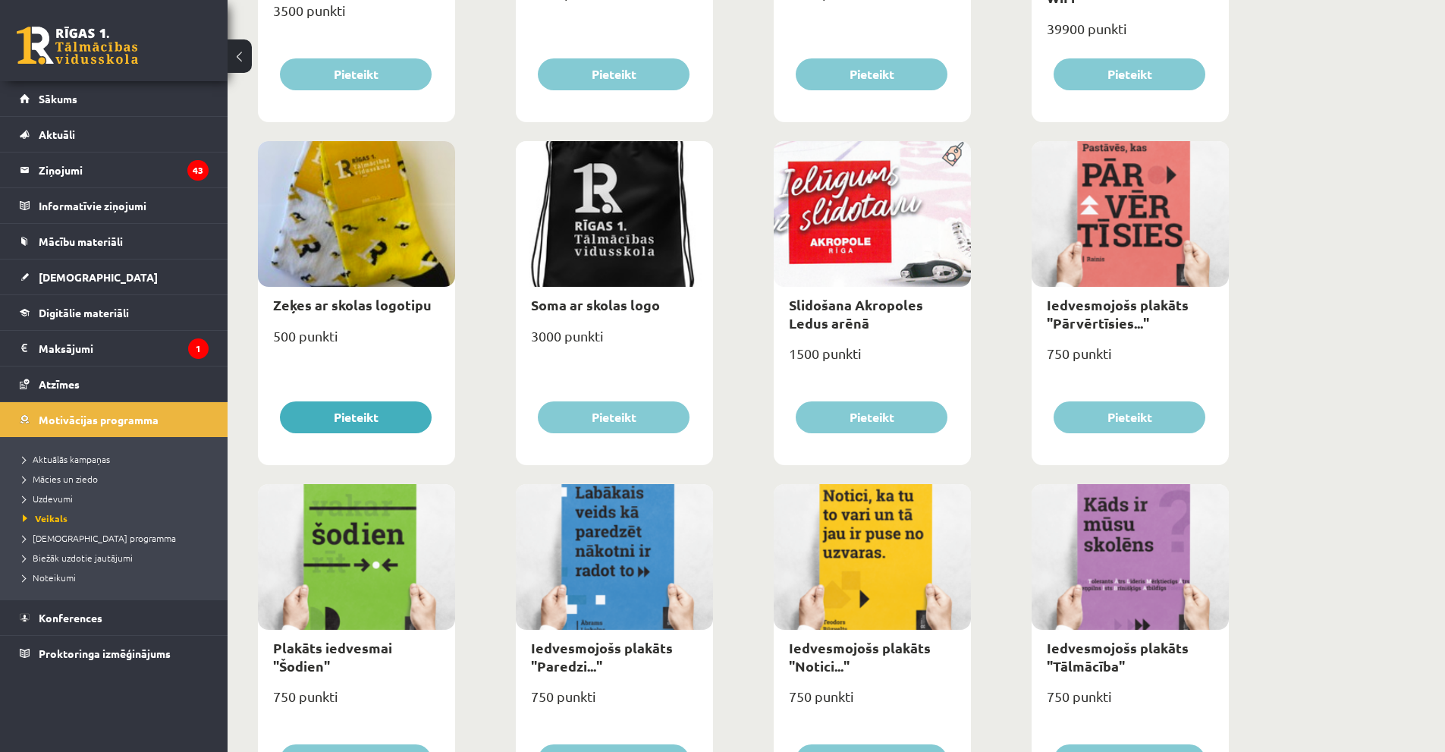
scroll to position [1578, 0]
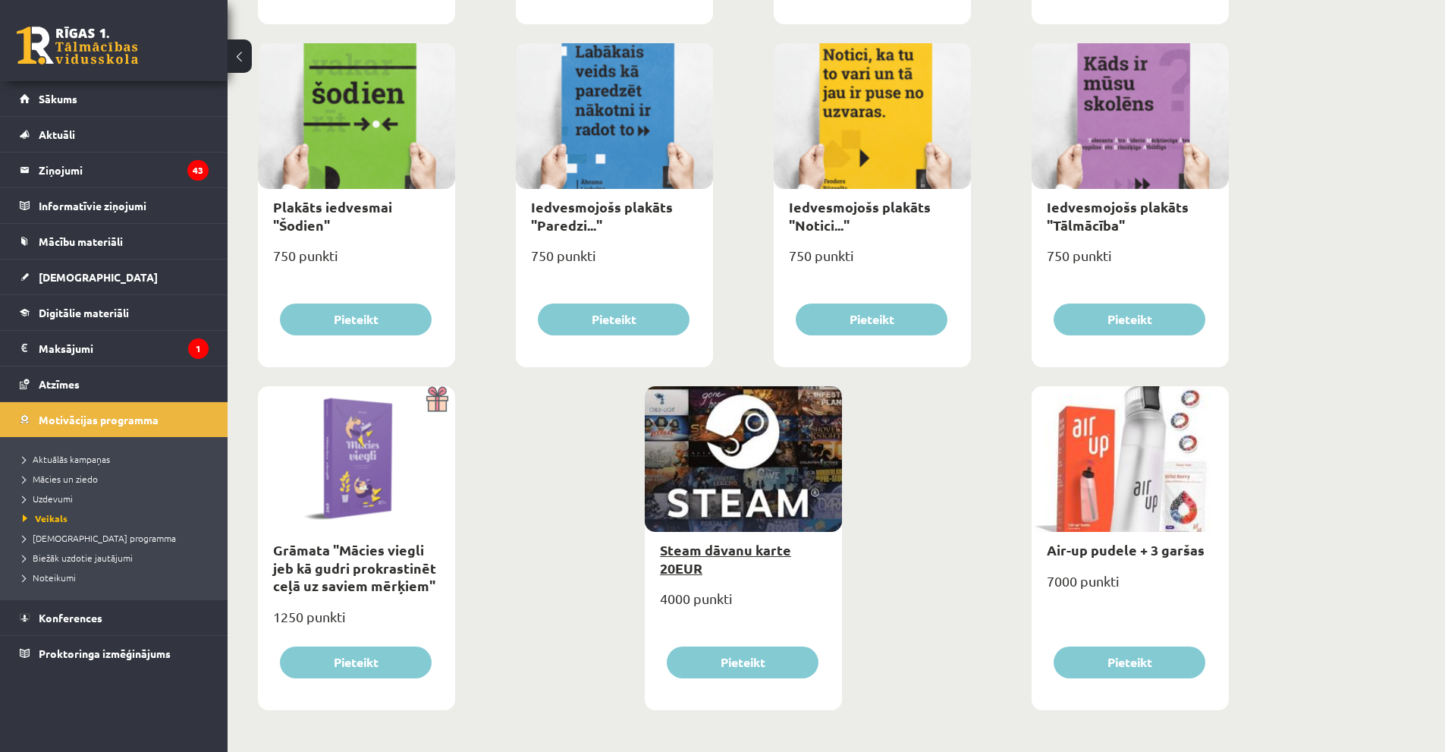
click at [681, 556] on link "Steam dāvanu karte 20EUR" at bounding box center [725, 558] width 131 height 35
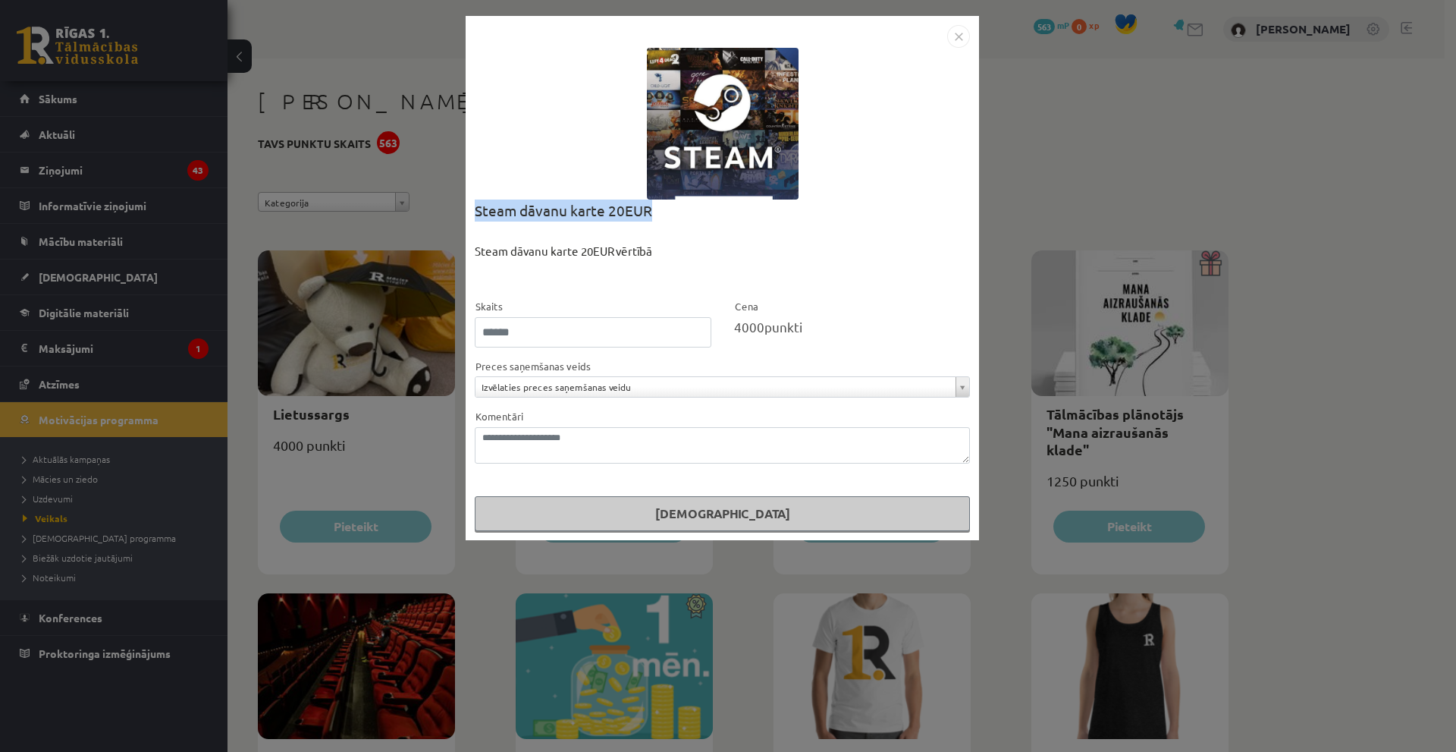
drag, startPoint x: 648, startPoint y: 209, endPoint x: 457, endPoint y: 210, distance: 190.4
click at [457, 210] on div "**********" at bounding box center [728, 376] width 1456 height 752
click at [953, 41] on img "Close" at bounding box center [958, 36] width 23 height 23
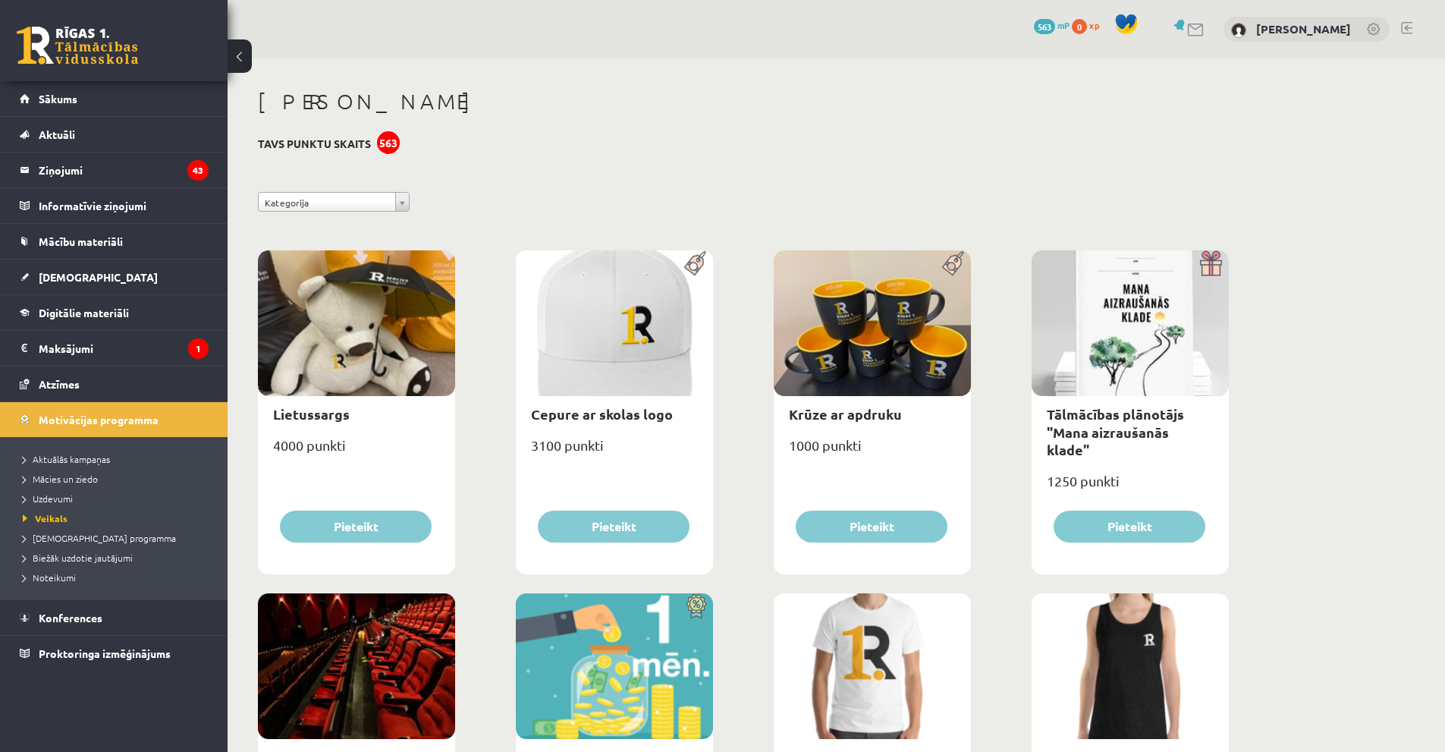
click at [327, 274] on div at bounding box center [356, 323] width 197 height 146
click at [324, 419] on link "Lietussargs" at bounding box center [311, 413] width 77 height 17
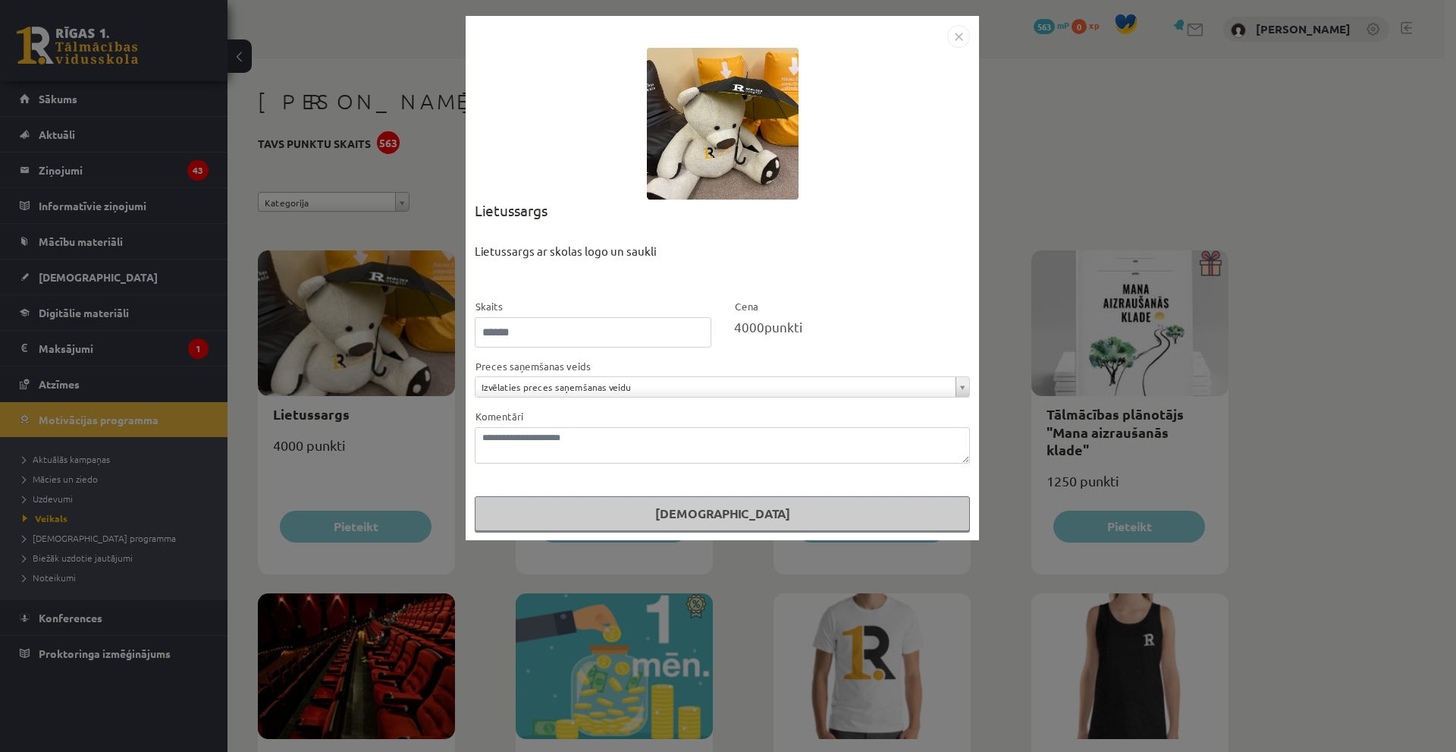
click at [957, 32] on img "Close" at bounding box center [958, 36] width 23 height 23
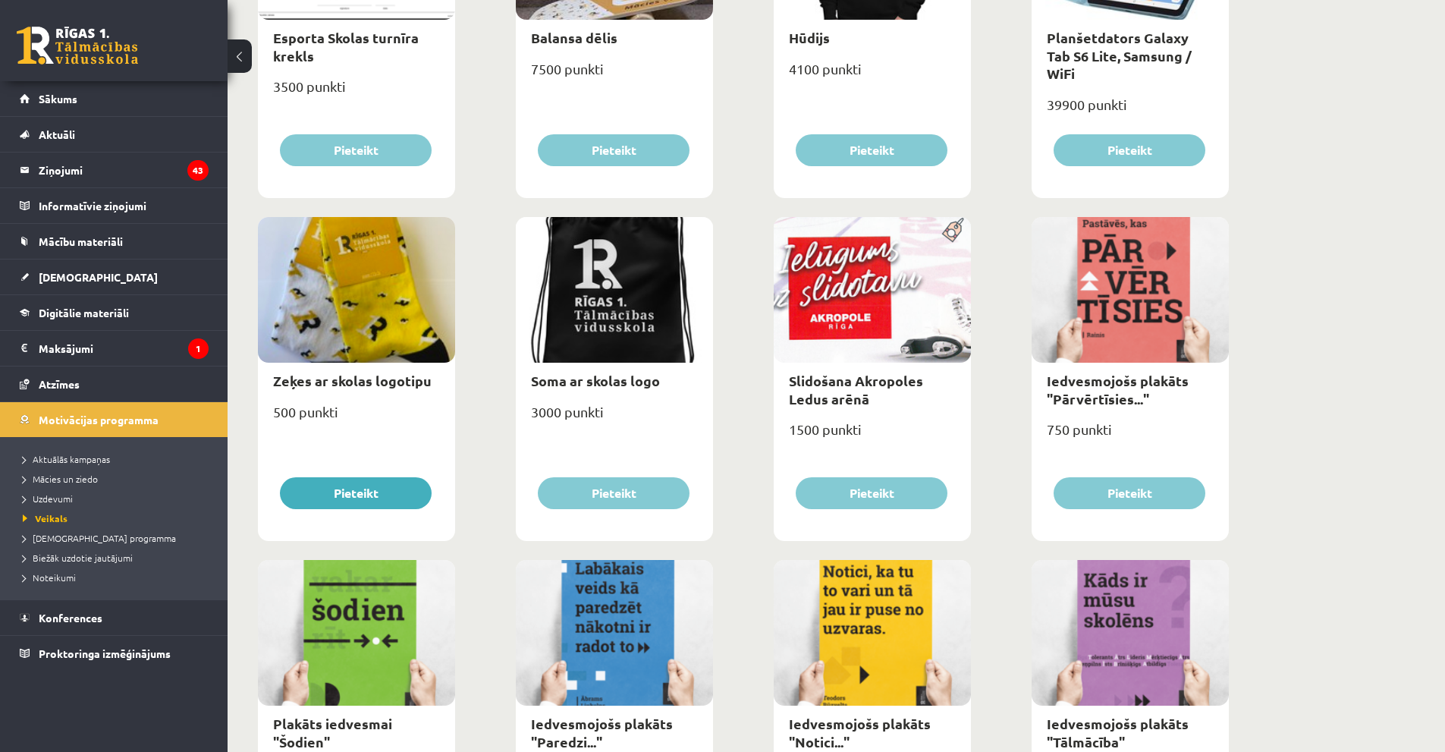
scroll to position [1441, 0]
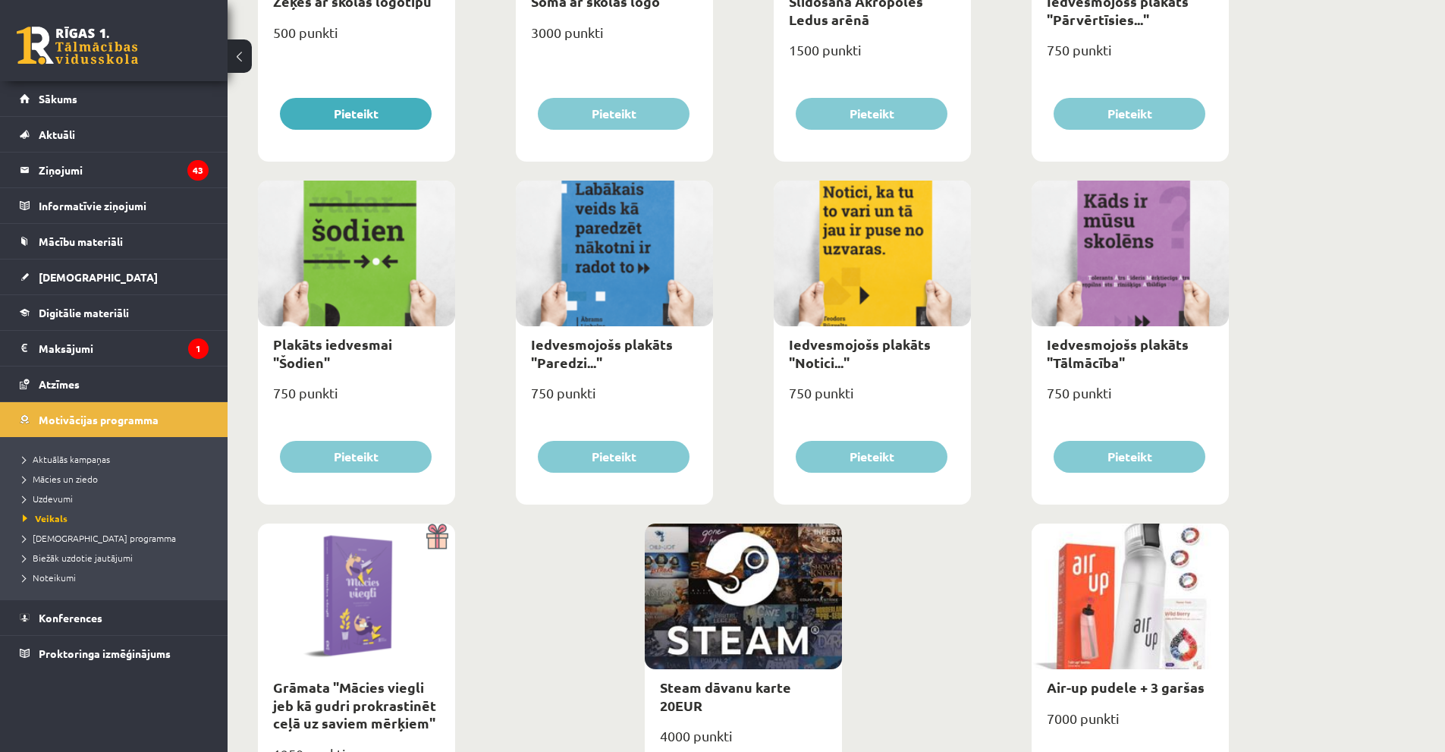
click at [438, 533] on img at bounding box center [438, 536] width 34 height 26
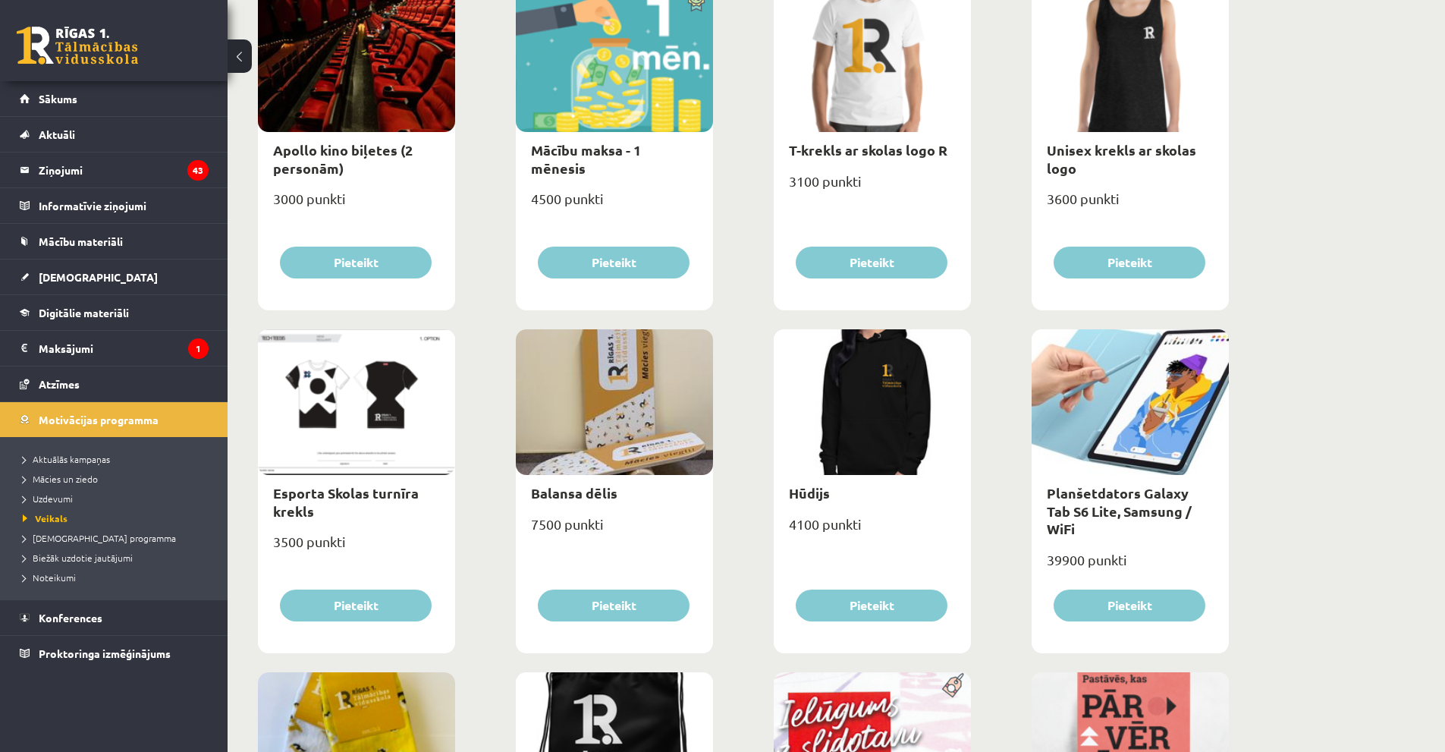
scroll to position [758, 0]
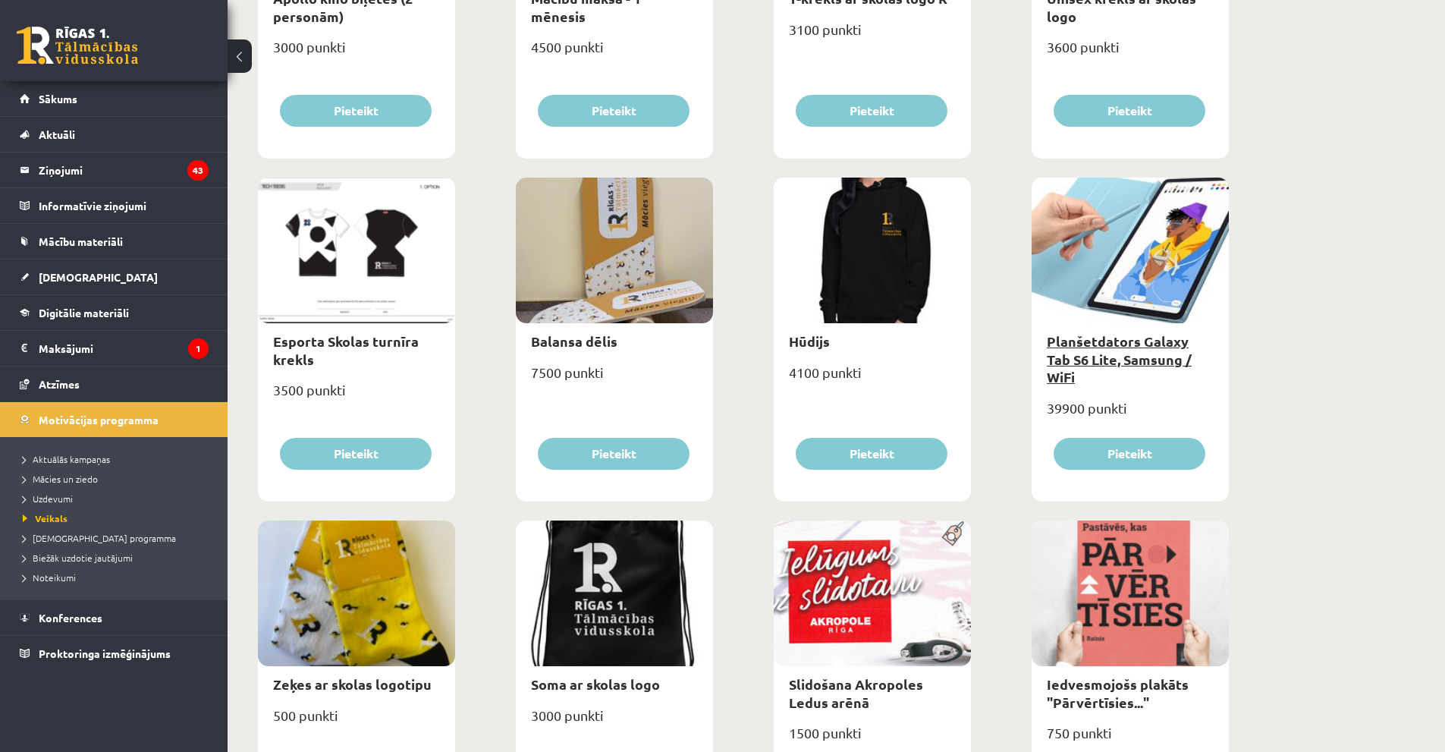
click at [1086, 356] on link "Planšetdators Galaxy Tab S6 Lite, Samsung / WiFi" at bounding box center [1119, 358] width 145 height 53
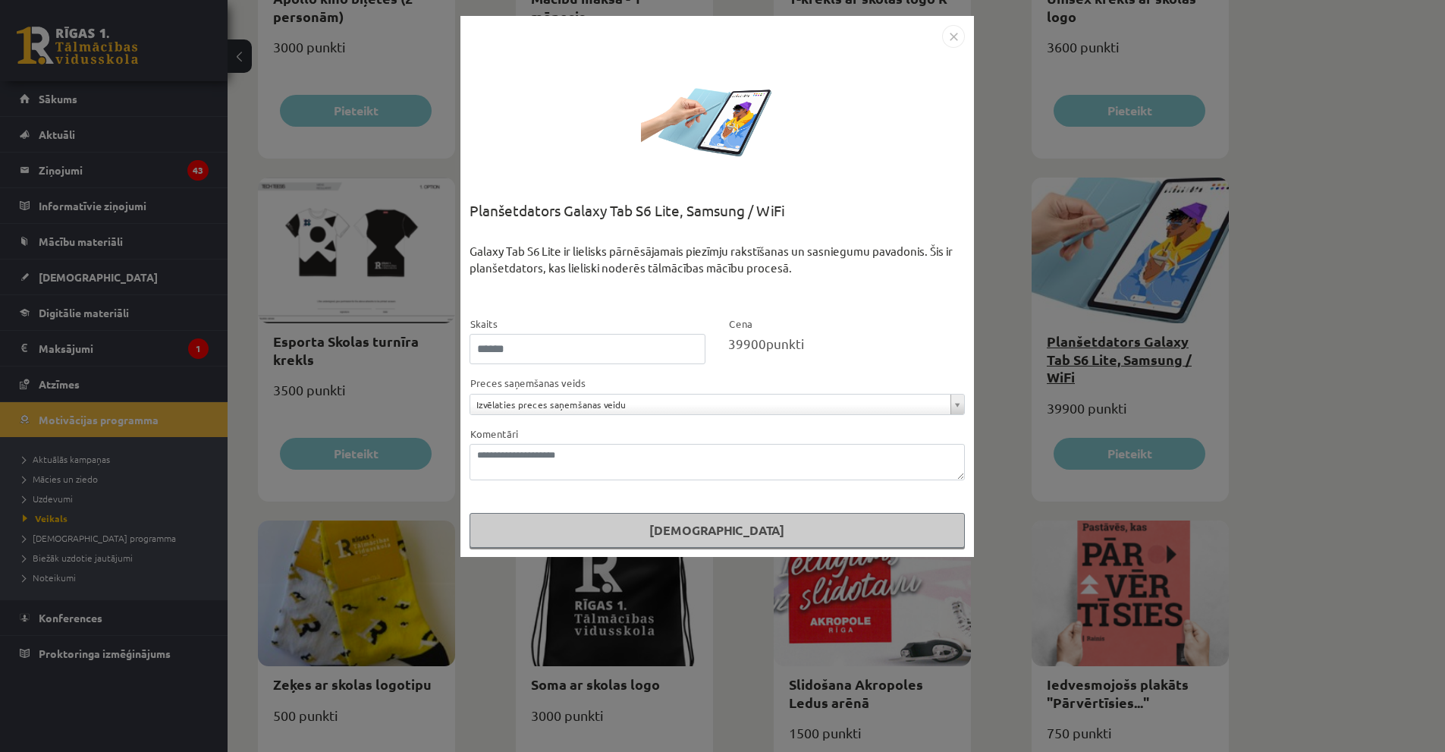
scroll to position [0, 0]
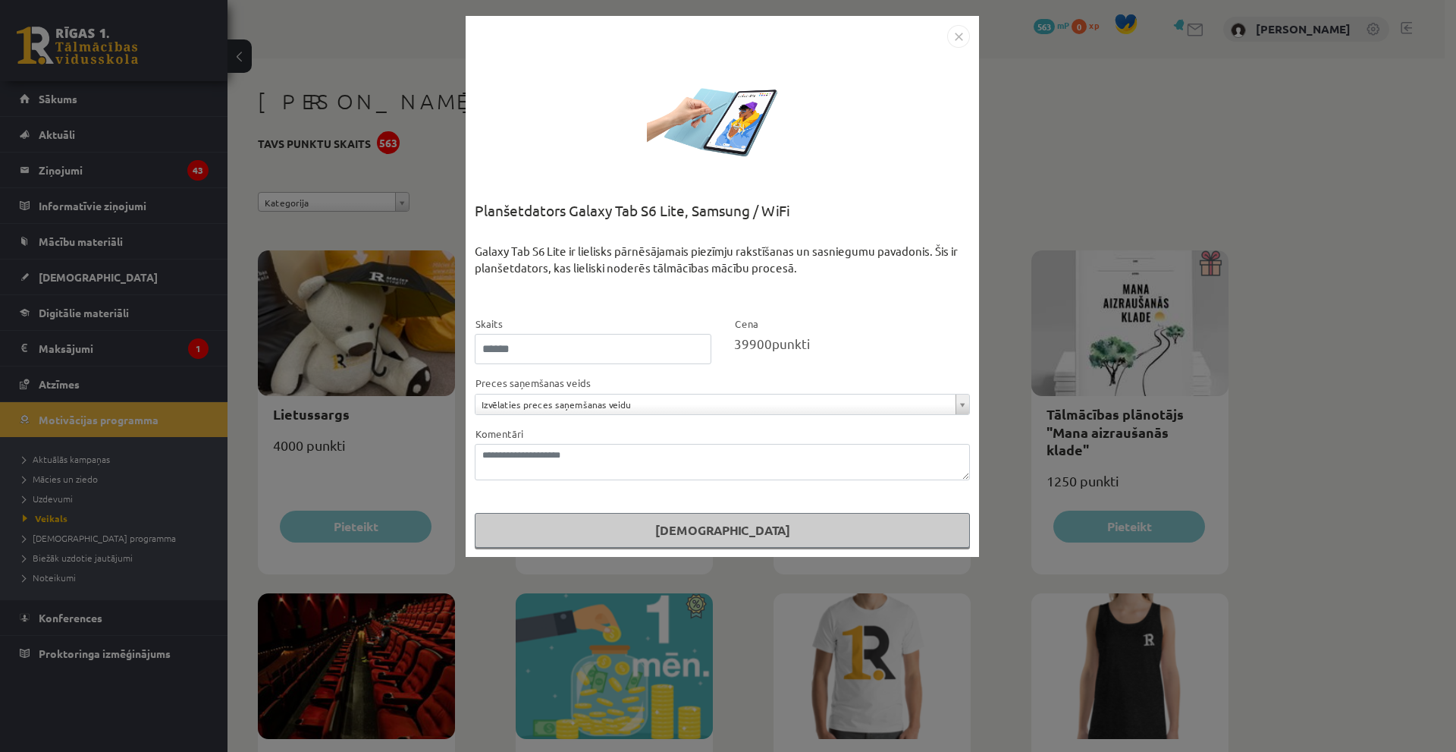
drag, startPoint x: 1066, startPoint y: 177, endPoint x: 1069, endPoint y: 24, distance: 152.5
click at [1066, 175] on div "**********" at bounding box center [728, 376] width 1456 height 752
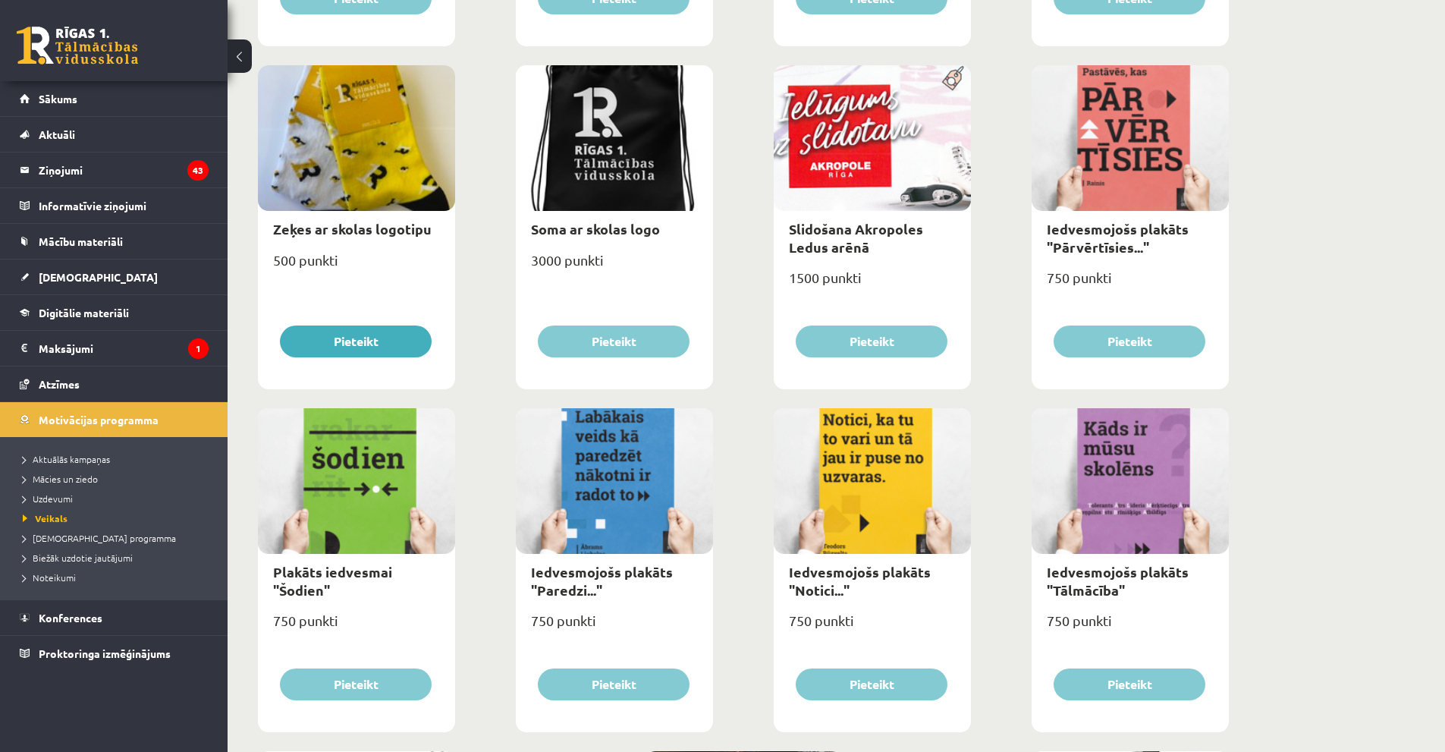
scroll to position [1578, 0]
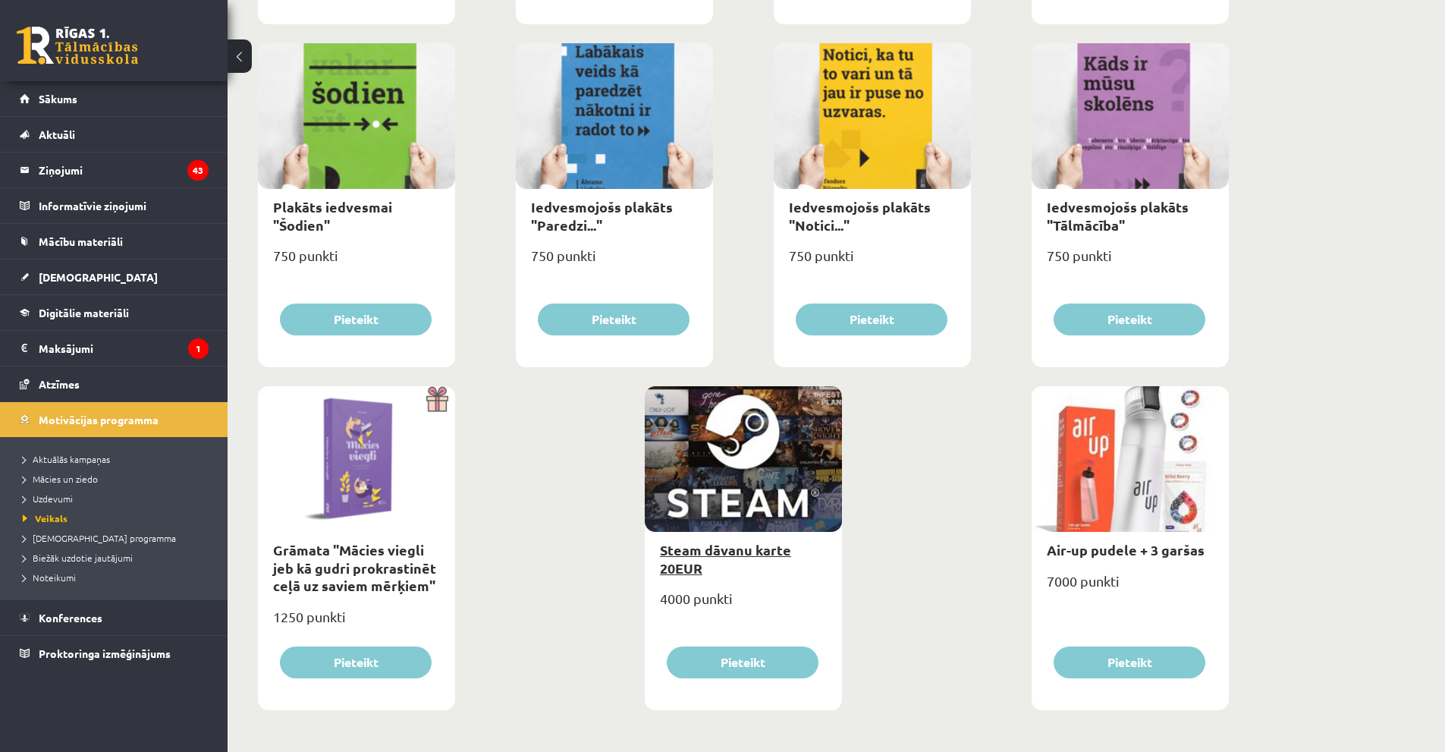
click at [672, 555] on div "Steam dāvanu karte 20EUR" at bounding box center [743, 559] width 197 height 54
click at [684, 551] on link "Steam dāvanu karte 20EUR" at bounding box center [725, 558] width 131 height 35
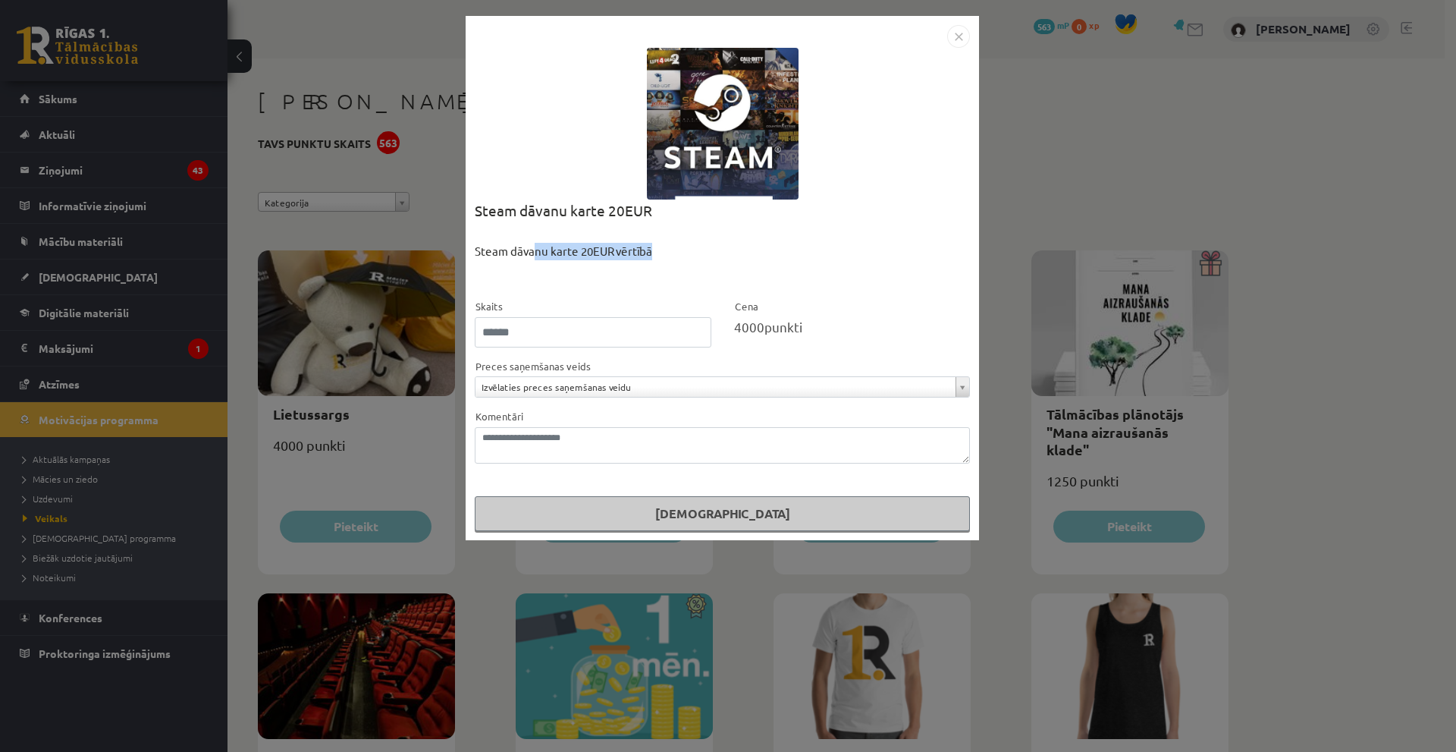
drag, startPoint x: 562, startPoint y: 272, endPoint x: 775, endPoint y: 246, distance: 214.7
click at [774, 246] on div "Steam dāvanu karte 20EUR vērtībā" at bounding box center [722, 270] width 495 height 55
click at [938, 227] on div "Steam dāvanu karte 20EUR" at bounding box center [722, 220] width 495 height 43
click at [959, 55] on div "**********" at bounding box center [722, 278] width 513 height 524
drag, startPoint x: 951, startPoint y: 39, endPoint x: 956, endPoint y: 61, distance: 22.5
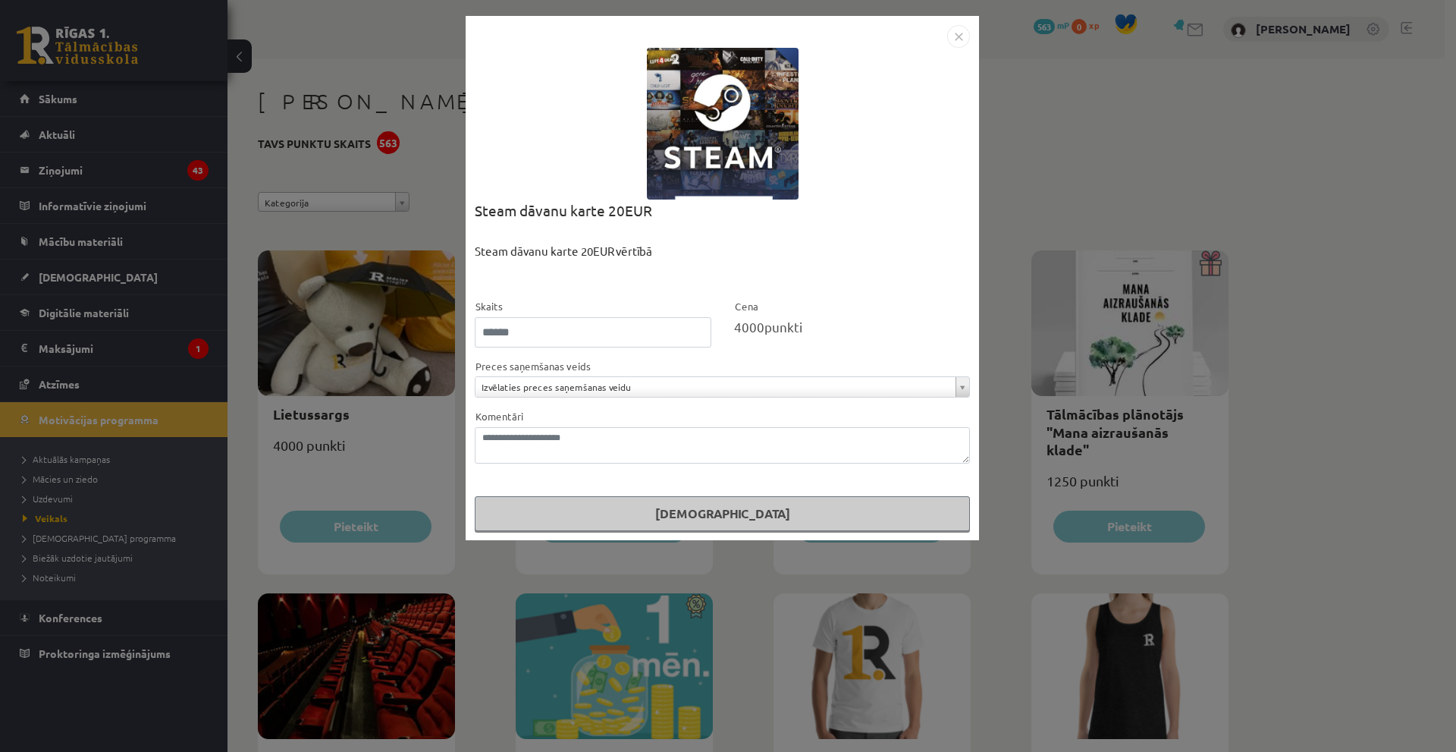
click at [951, 39] on img "Close" at bounding box center [958, 36] width 23 height 23
